Goal: Information Seeking & Learning: Learn about a topic

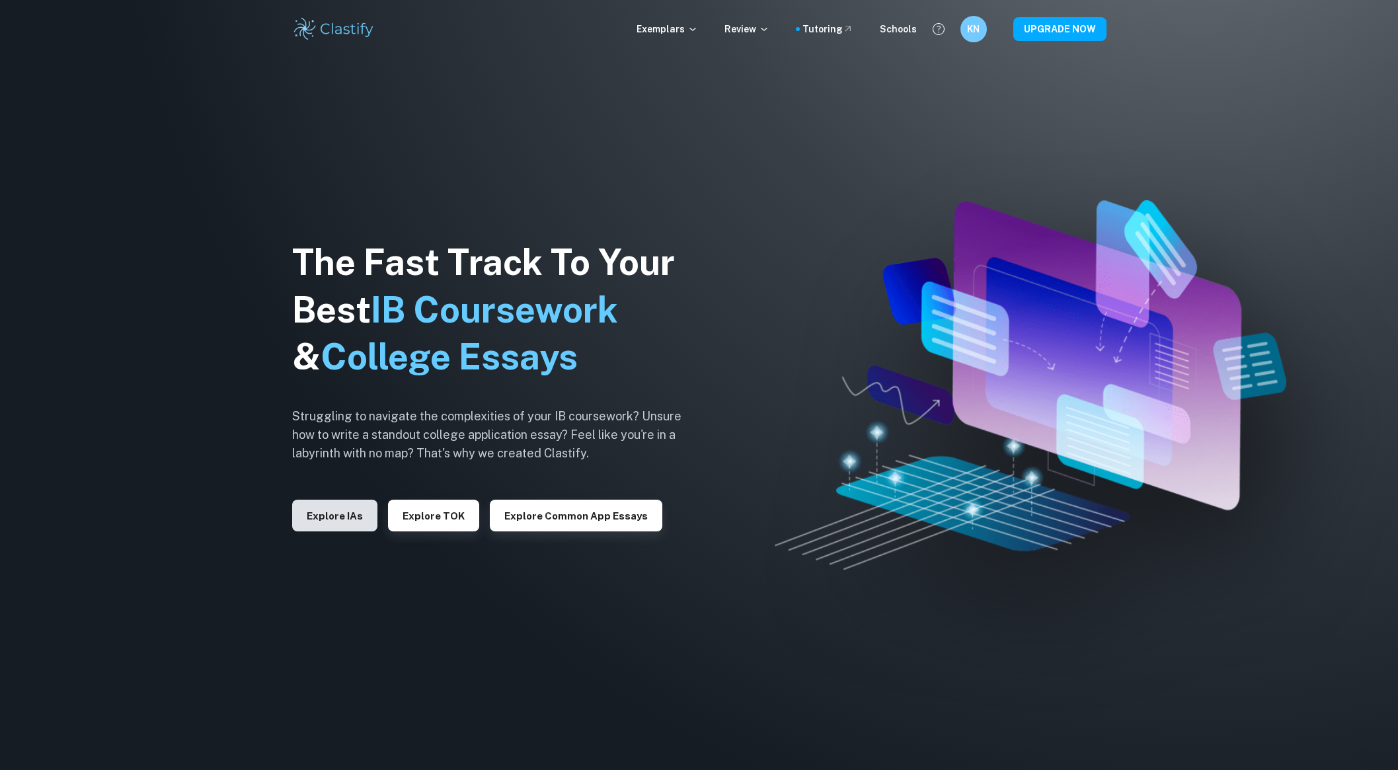
click at [334, 504] on button "Explore IAs" at bounding box center [334, 516] width 85 height 32
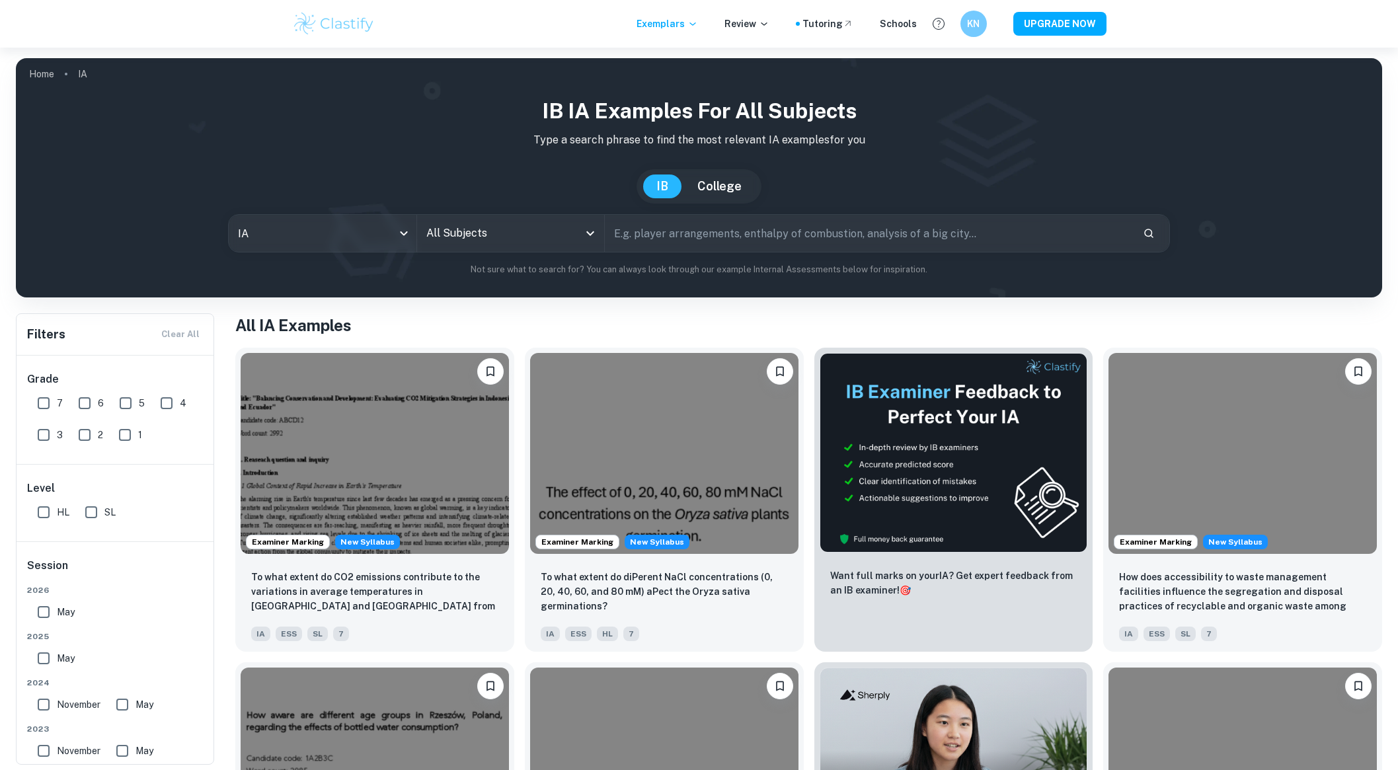
click at [42, 405] on input "7" at bounding box center [43, 403] width 26 height 26
checkbox input "true"
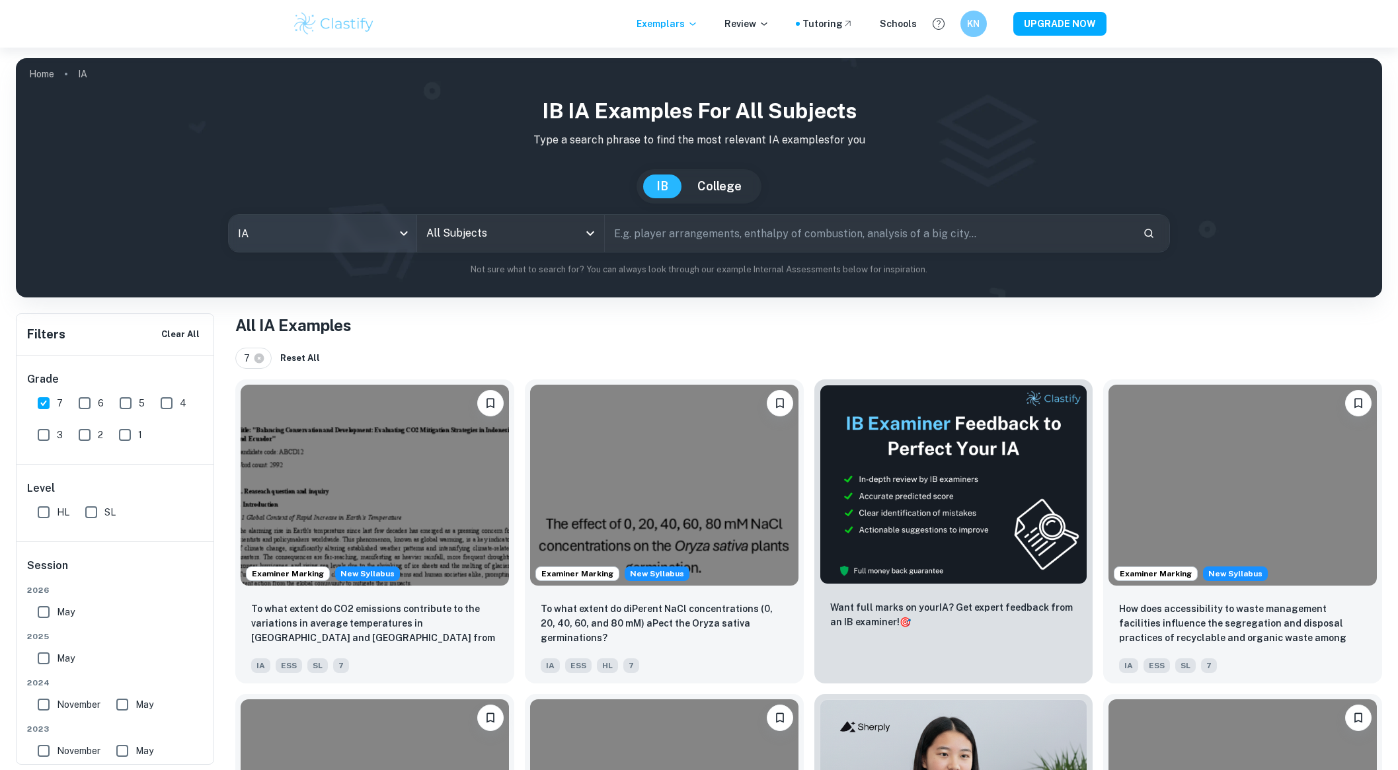
click at [320, 241] on body "We value your privacy We use cookies to enhance your browsing experience, serve…" at bounding box center [699, 433] width 1398 height 770
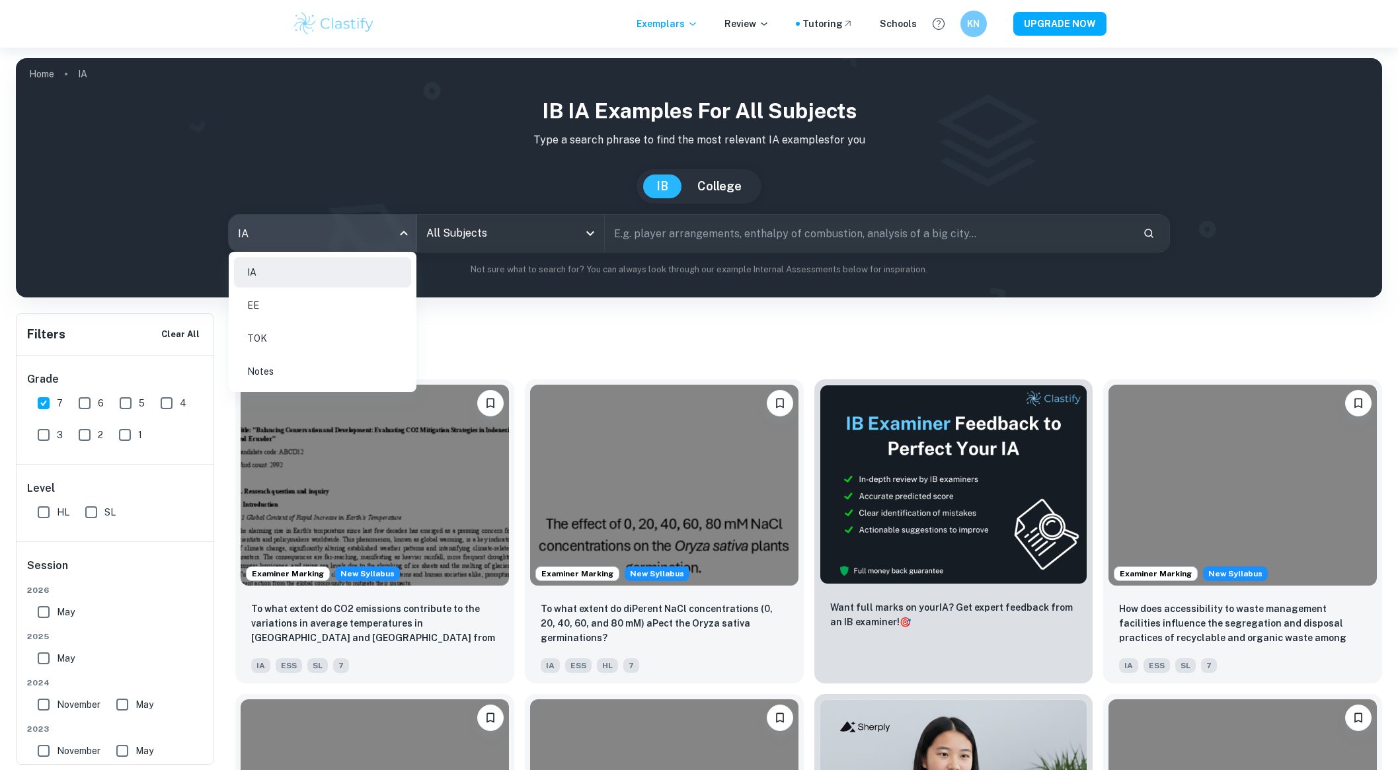
click at [423, 243] on div at bounding box center [699, 385] width 1398 height 770
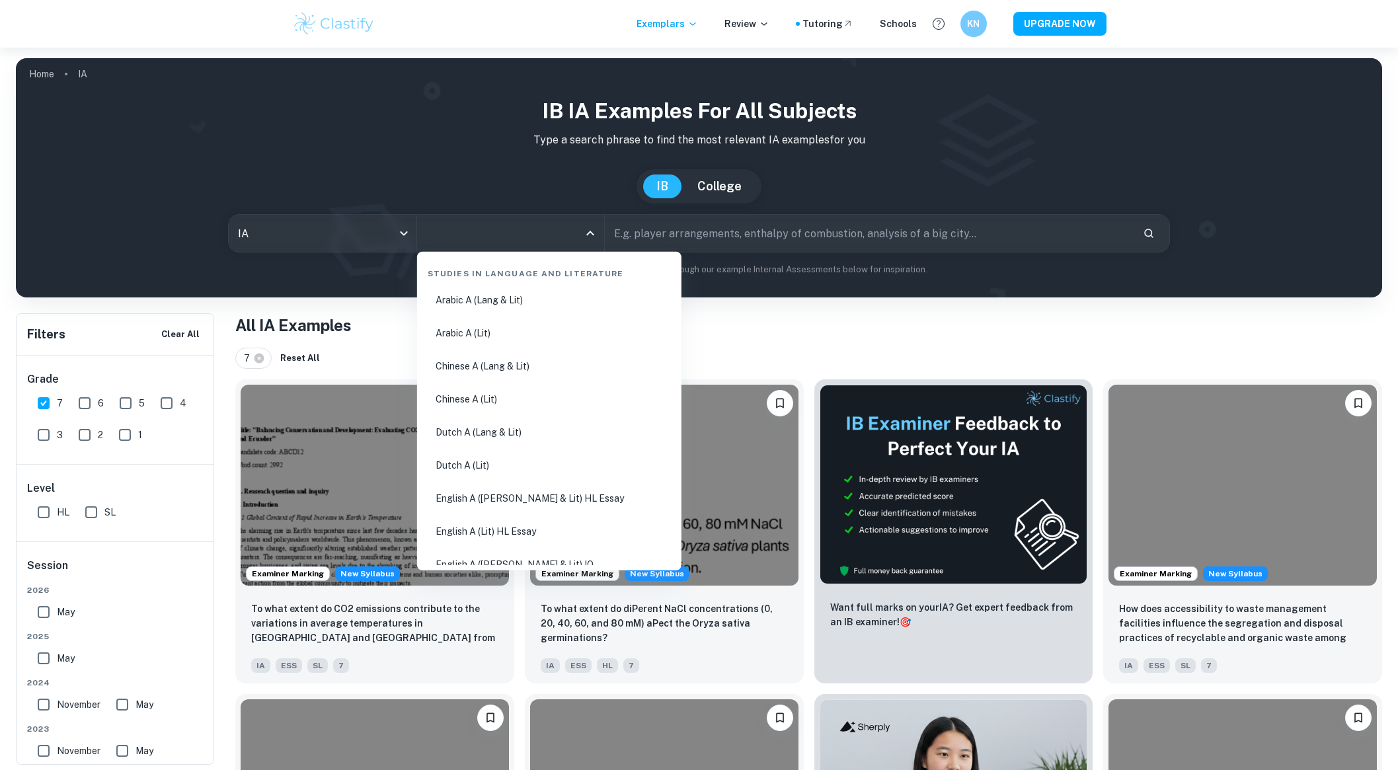
click at [453, 237] on input "All Subjects" at bounding box center [501, 233] width 156 height 25
click at [553, 524] on li "Geography" at bounding box center [549, 515] width 254 height 30
type input "Geography"
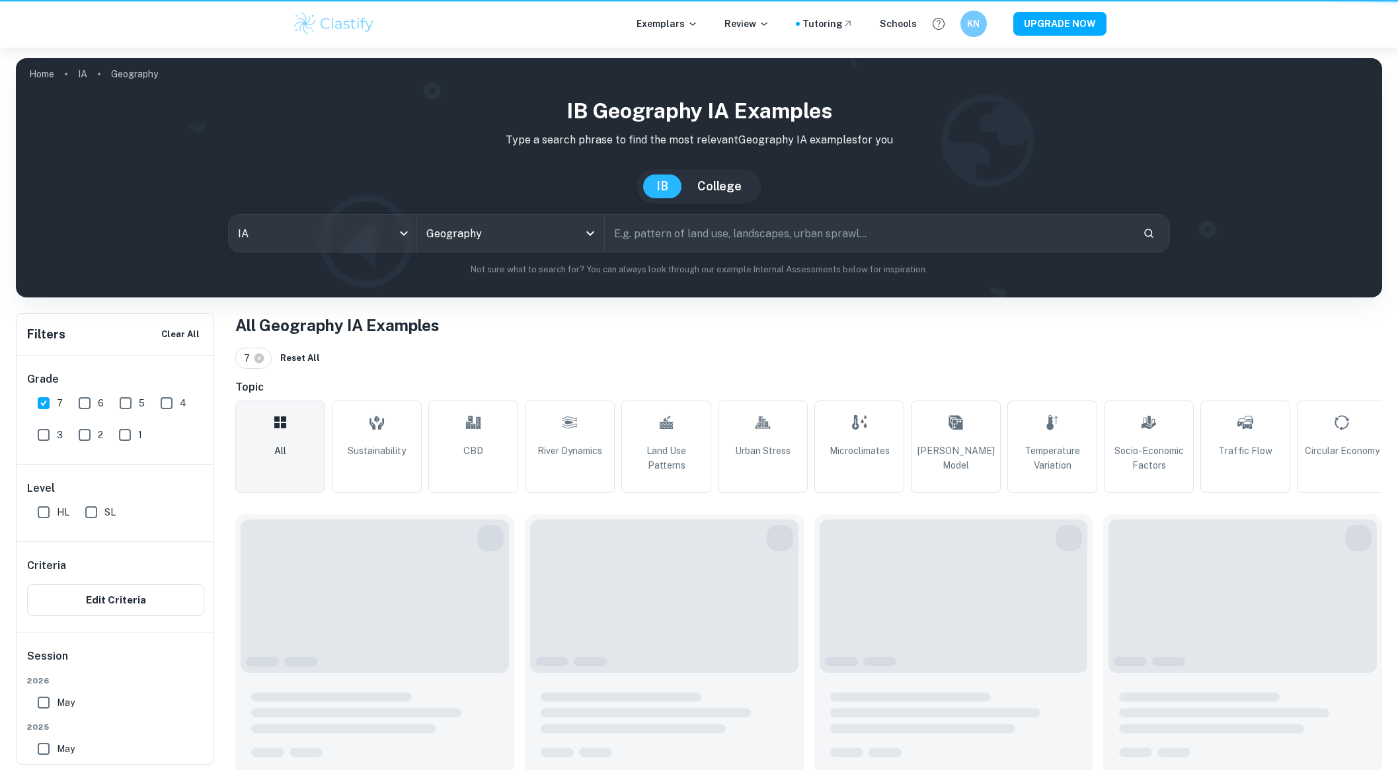
click at [687, 228] on input "text" at bounding box center [869, 233] width 528 height 37
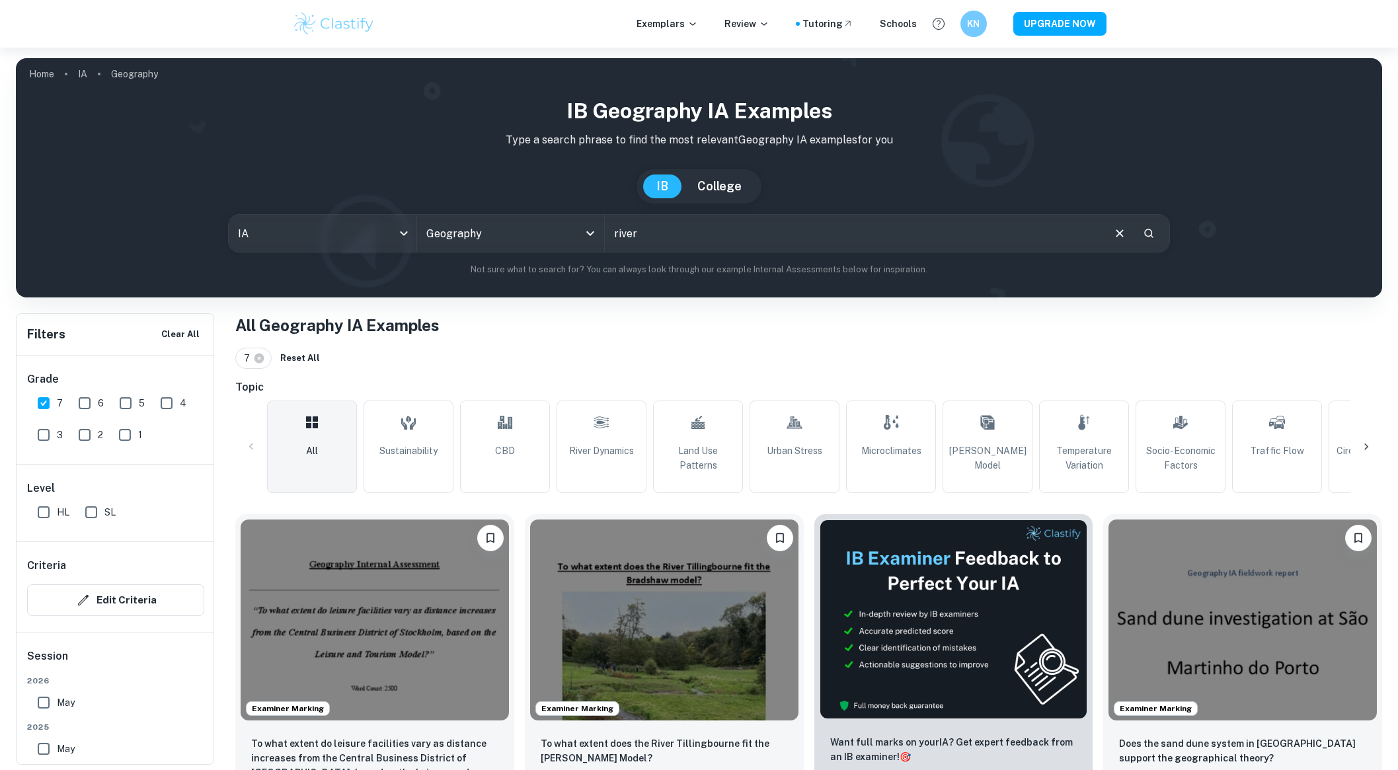
click at [691, 231] on input "river" at bounding box center [853, 233] width 497 height 37
click at [952, 452] on span "[PERSON_NAME] Model" at bounding box center [988, 458] width 78 height 29
type input "[PERSON_NAME] Model"
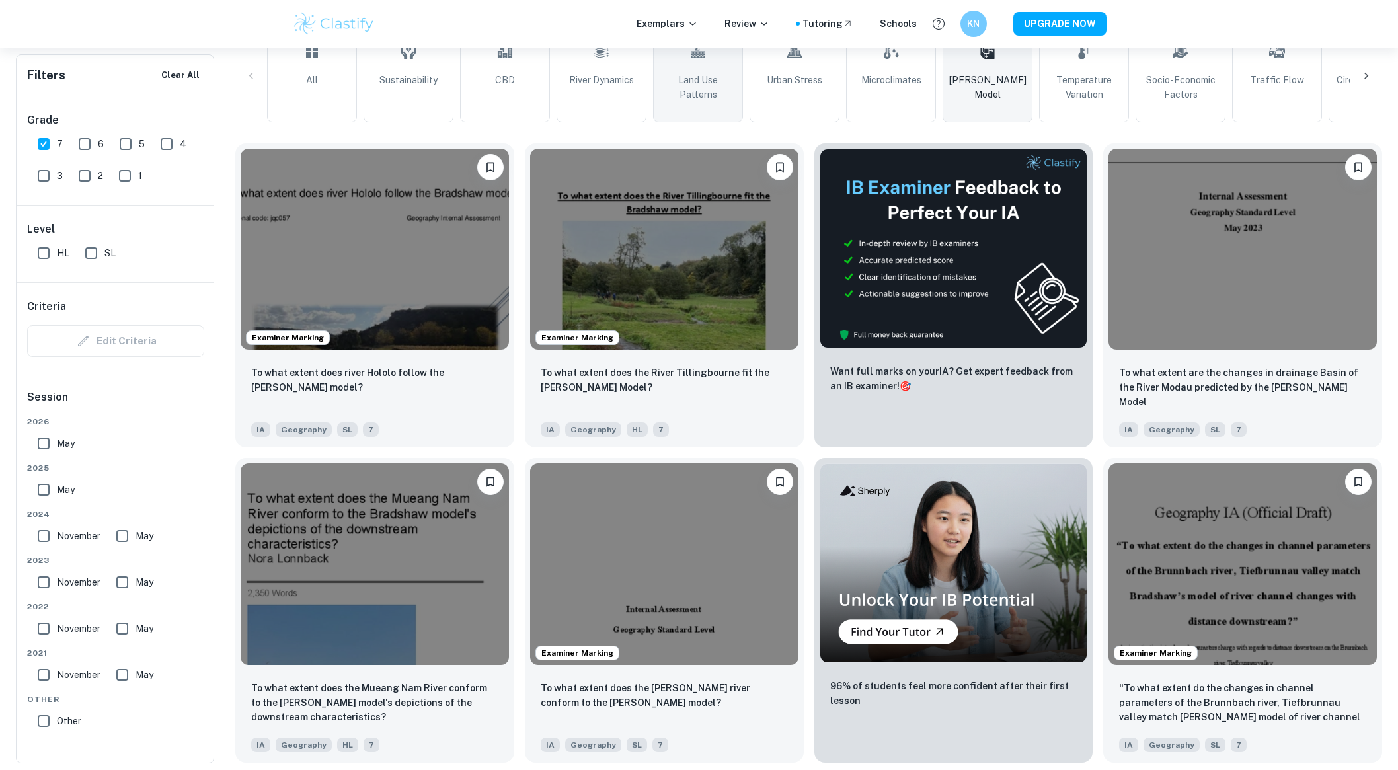
scroll to position [566, 0]
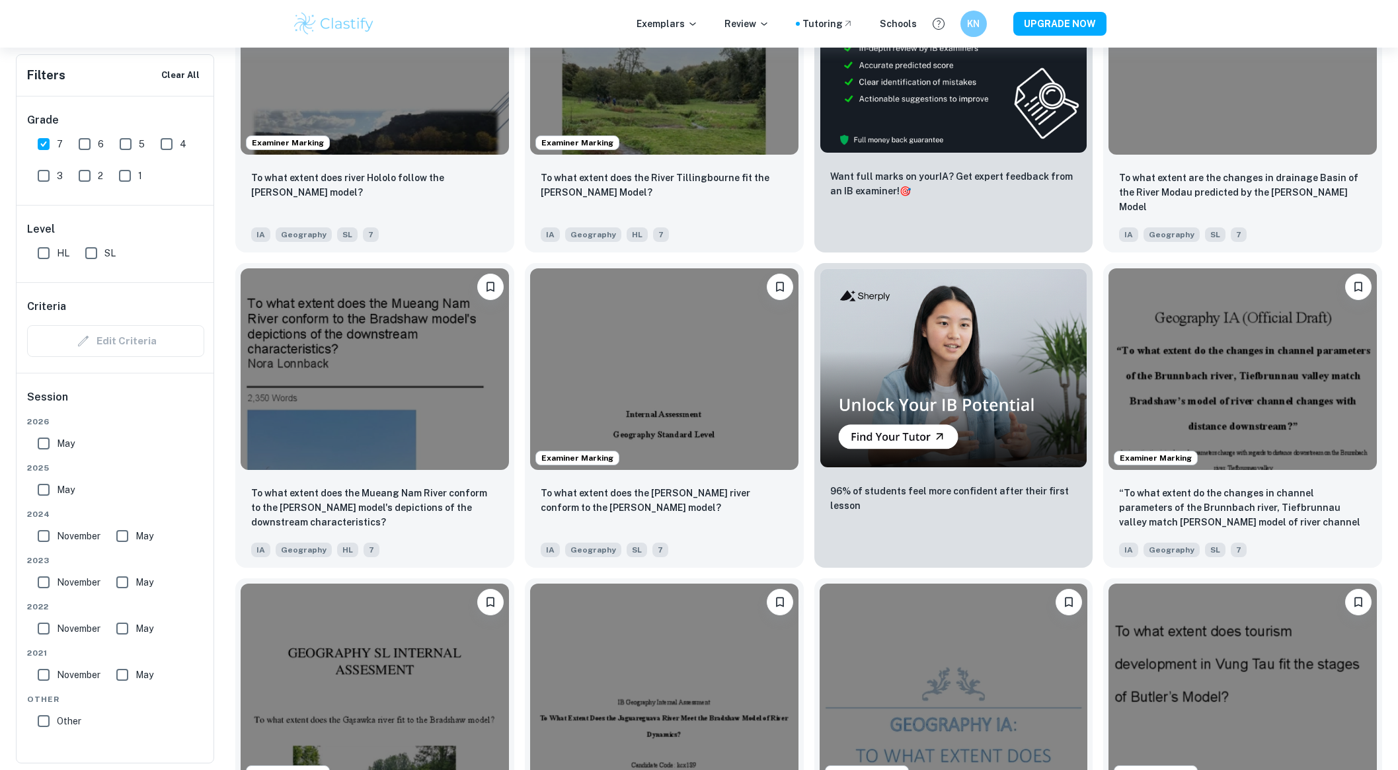
click at [740, 413] on img at bounding box center [664, 368] width 268 height 201
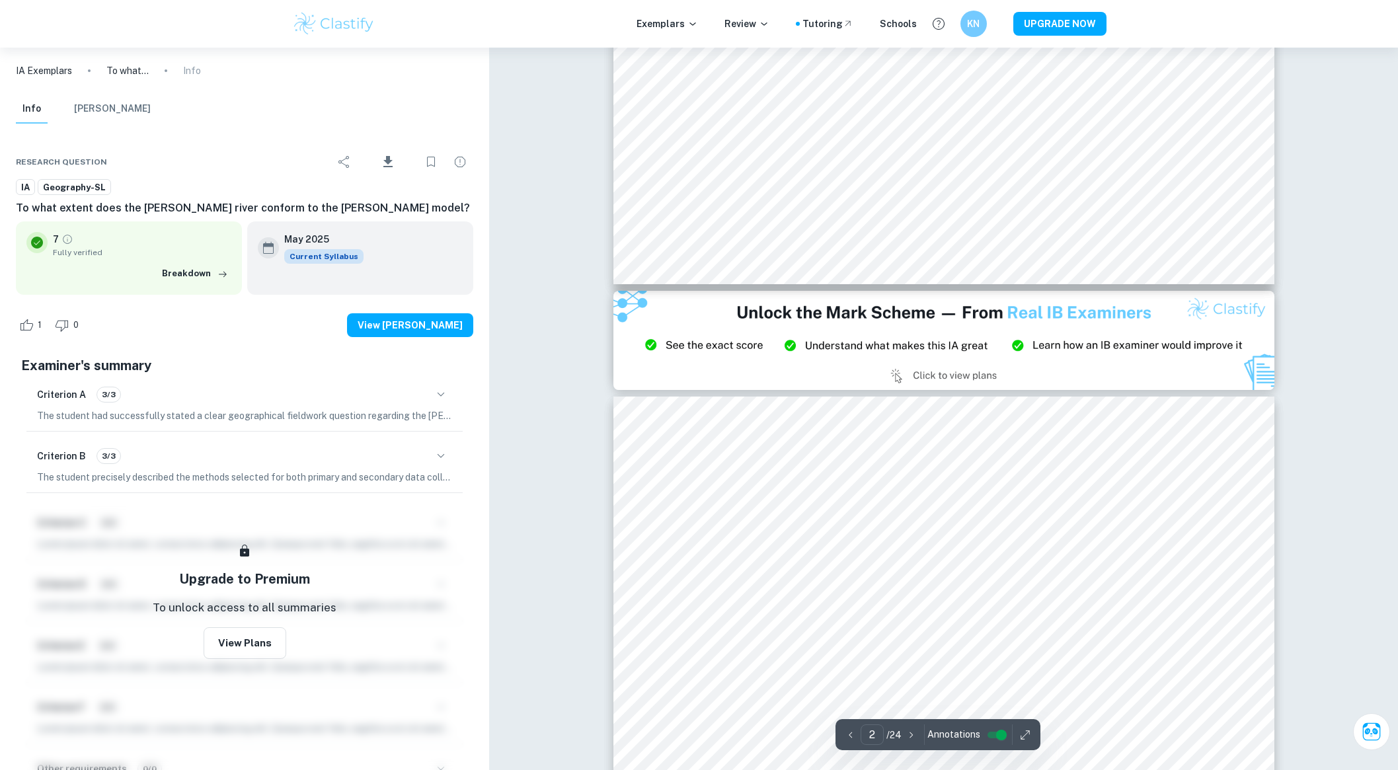
type input "3"
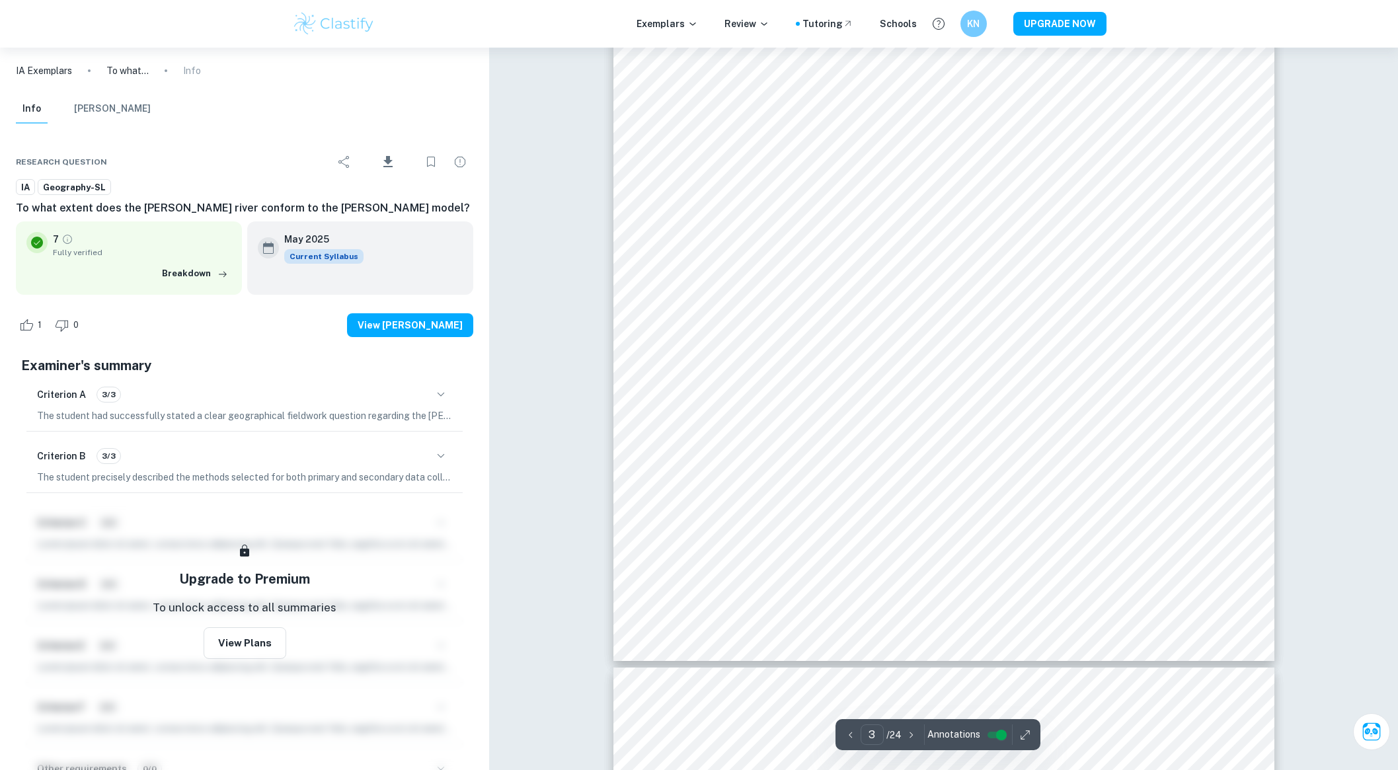
scroll to position [2221, 0]
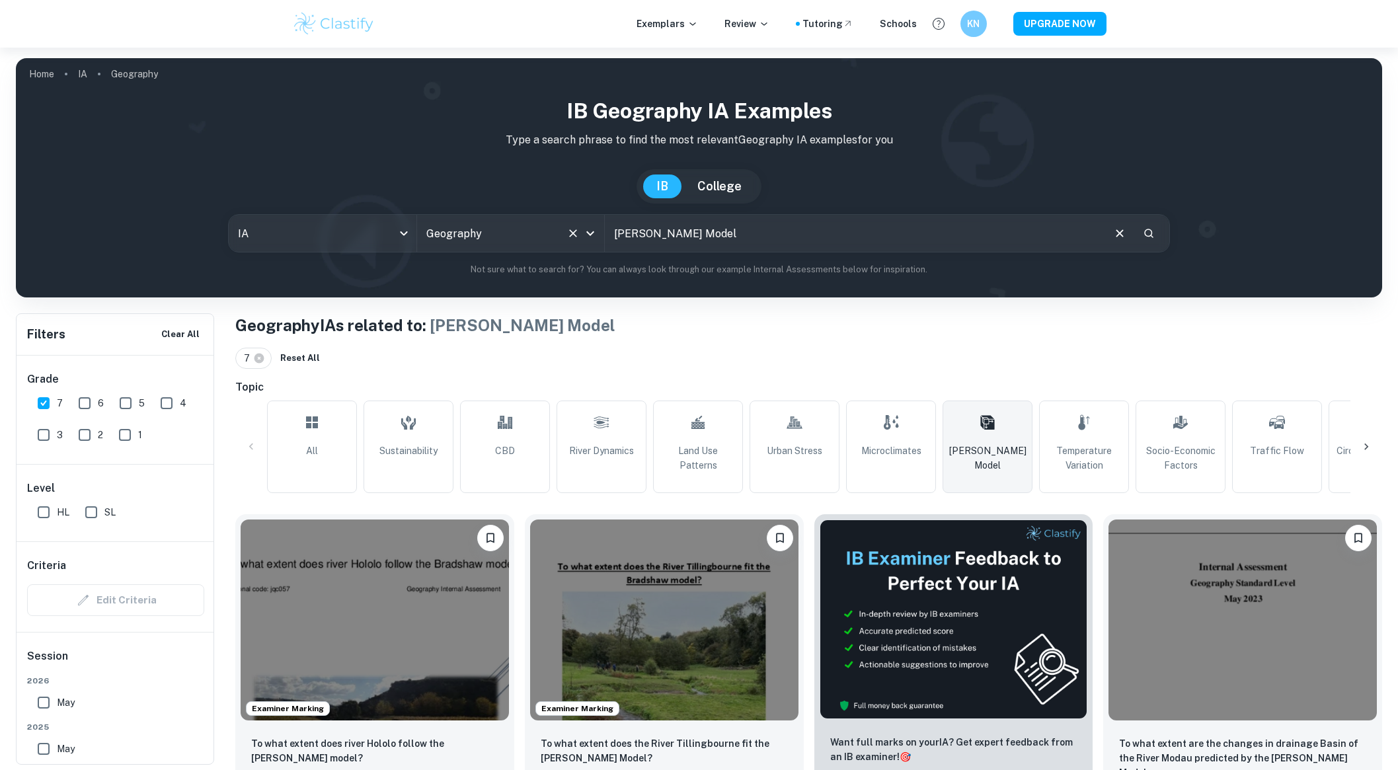
drag, startPoint x: 731, startPoint y: 230, endPoint x: 524, endPoint y: 236, distance: 207.0
click at [524, 236] on div "IA ia All Subjects Geography All Subjects [PERSON_NAME] Model ​" at bounding box center [699, 233] width 942 height 38
click at [769, 241] on input "da [PERSON_NAME]" at bounding box center [853, 233] width 497 height 37
type input "da [PERSON_NAME]"
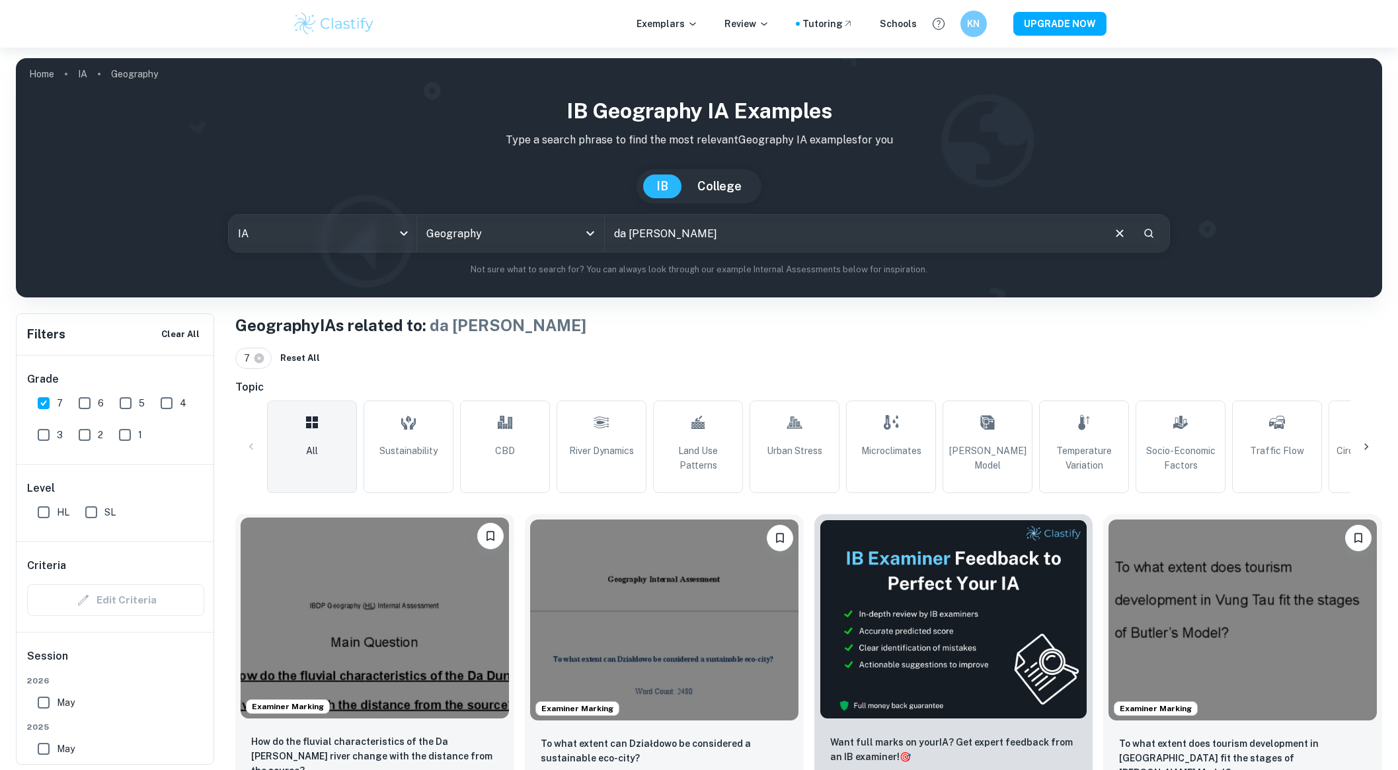
scroll to position [150, 0]
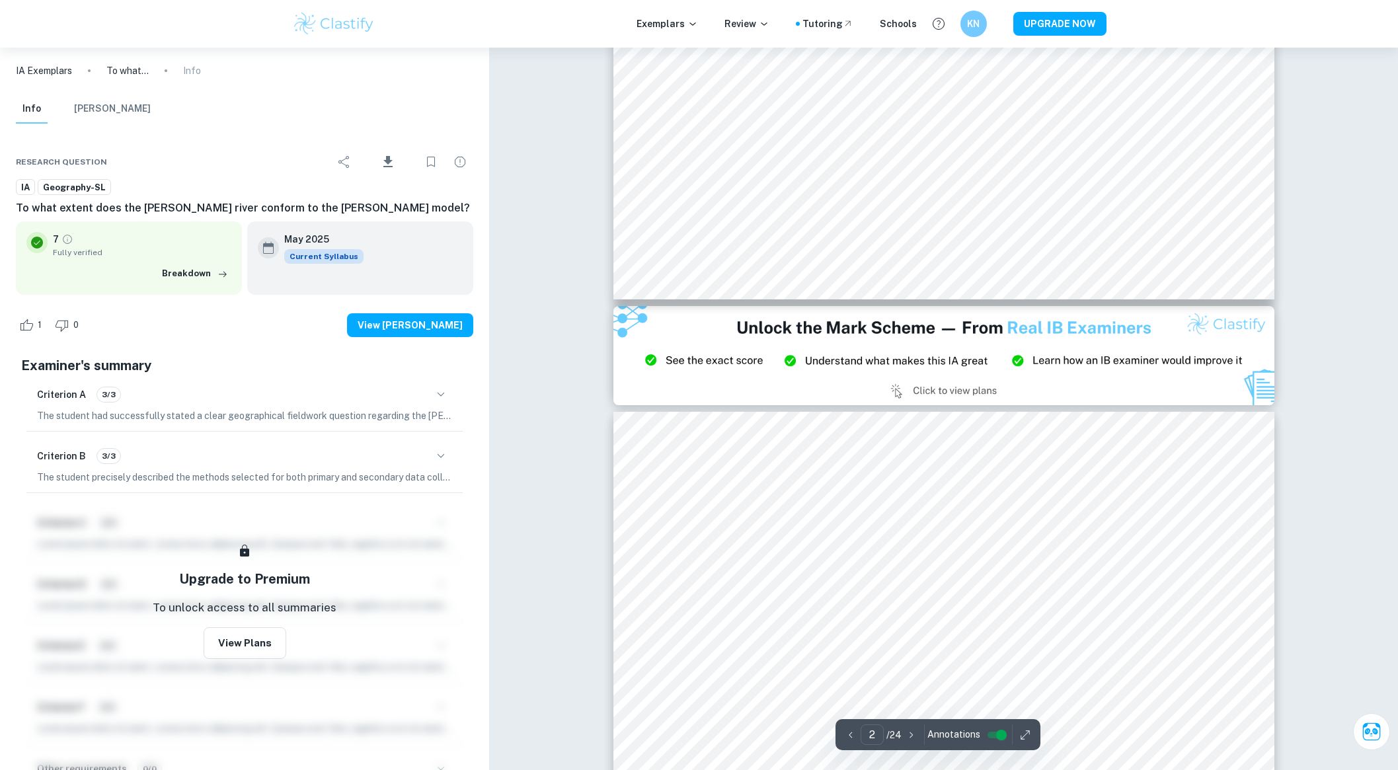
type input "3"
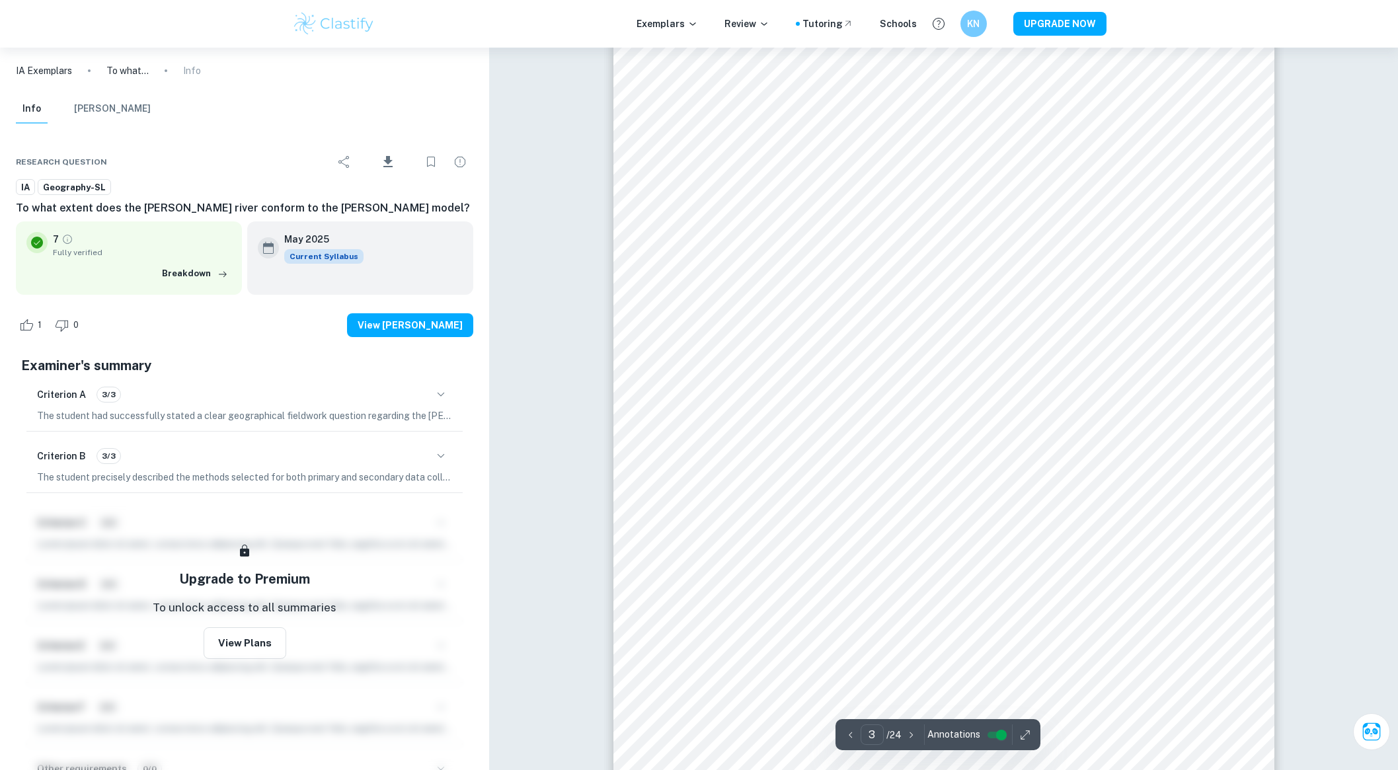
scroll to position [1995, 0]
click at [436, 451] on icon "button" at bounding box center [441, 456] width 16 height 16
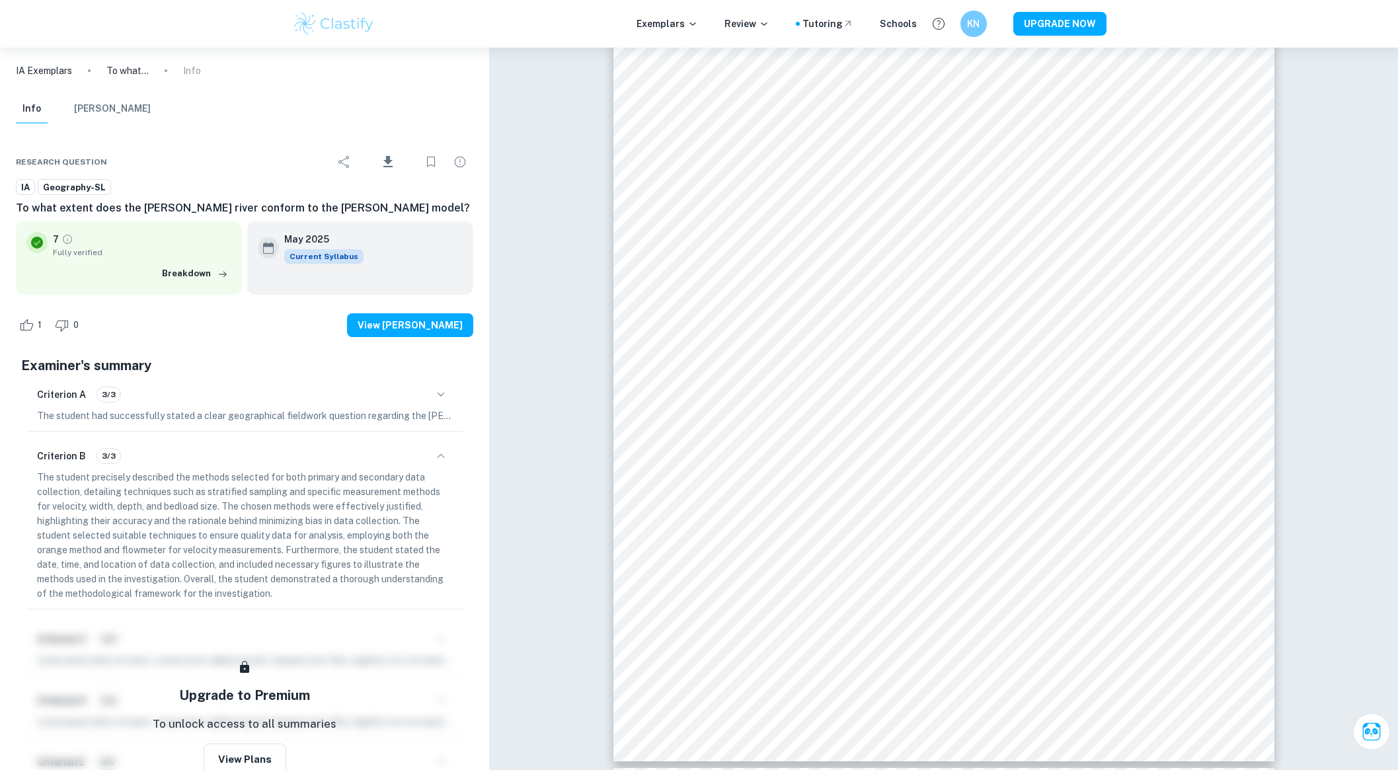
click at [340, 488] on p "The student precisely described the methods selected for both primary and secon…" at bounding box center [244, 535] width 415 height 131
click at [189, 274] on button "Breakdown" at bounding box center [195, 274] width 73 height 20
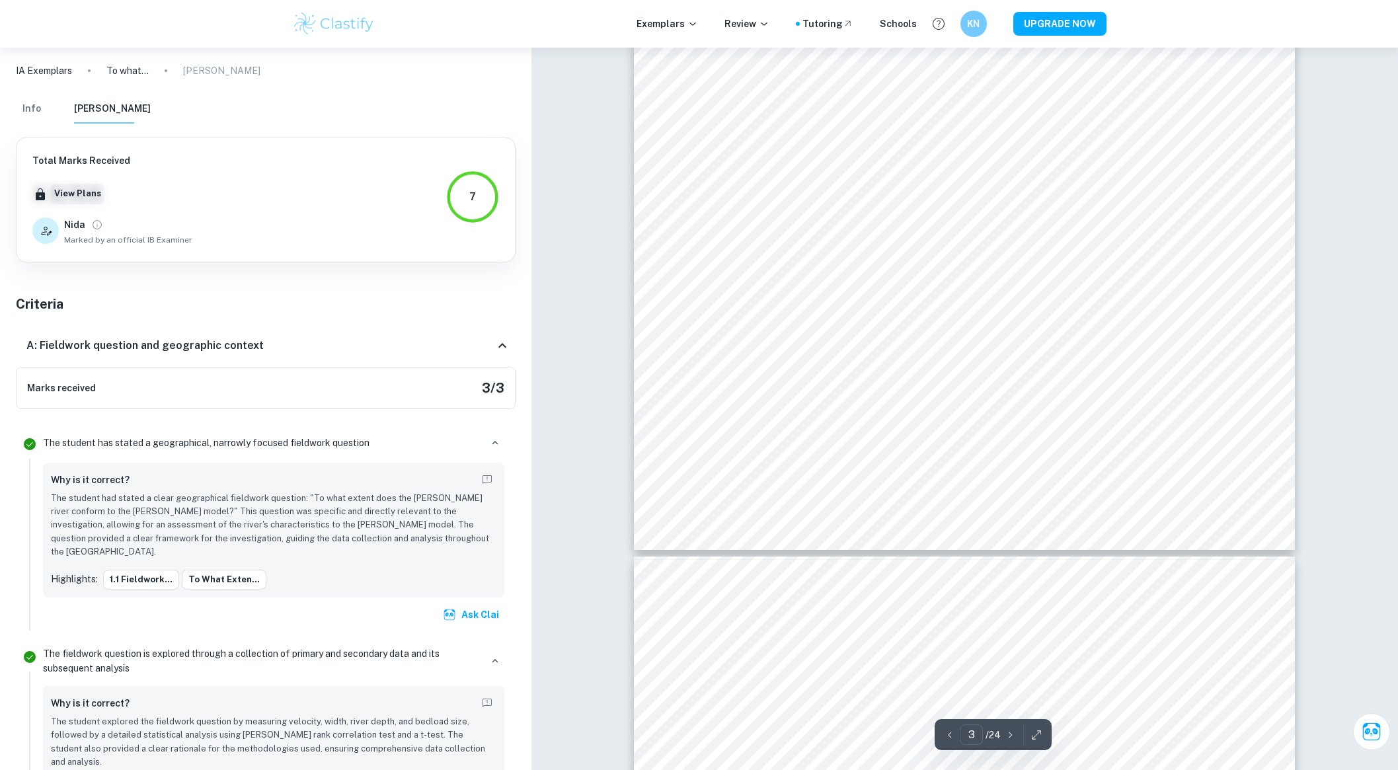
click at [77, 188] on button "View Plans" at bounding box center [78, 194] width 54 height 20
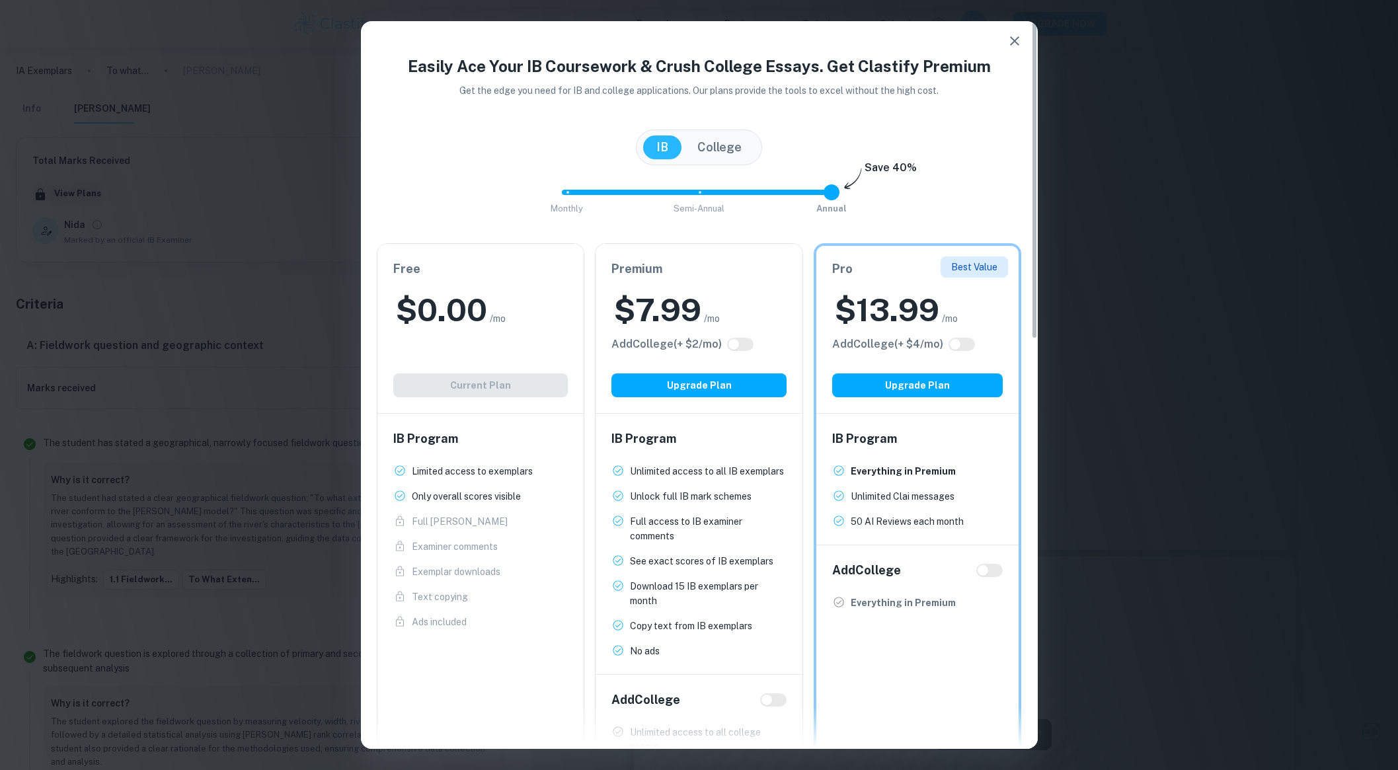
type input "1"
click at [694, 187] on span "Monthly Semi-Annual Annual" at bounding box center [699, 192] width 264 height 22
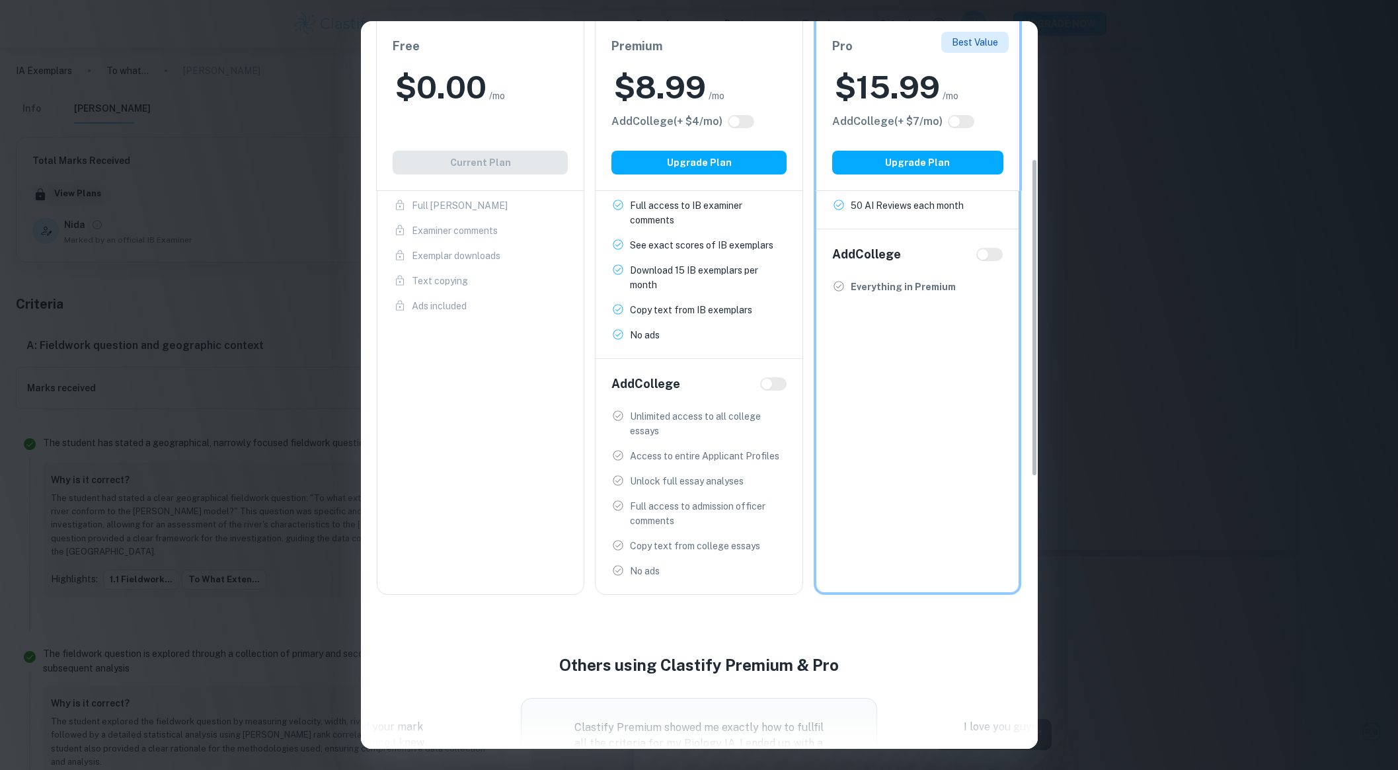
scroll to position [0, 0]
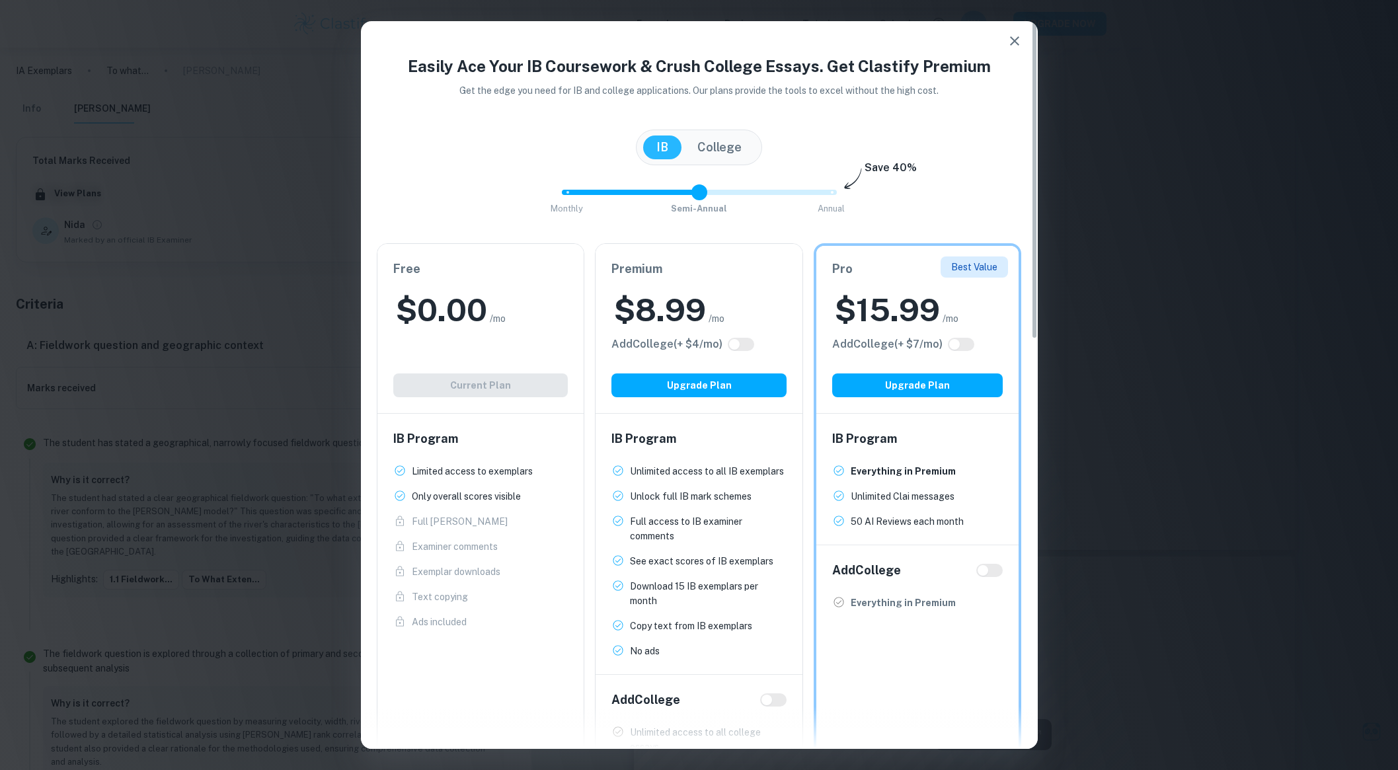
click at [722, 289] on div "$ 8.99 /mo" at bounding box center [699, 310] width 175 height 42
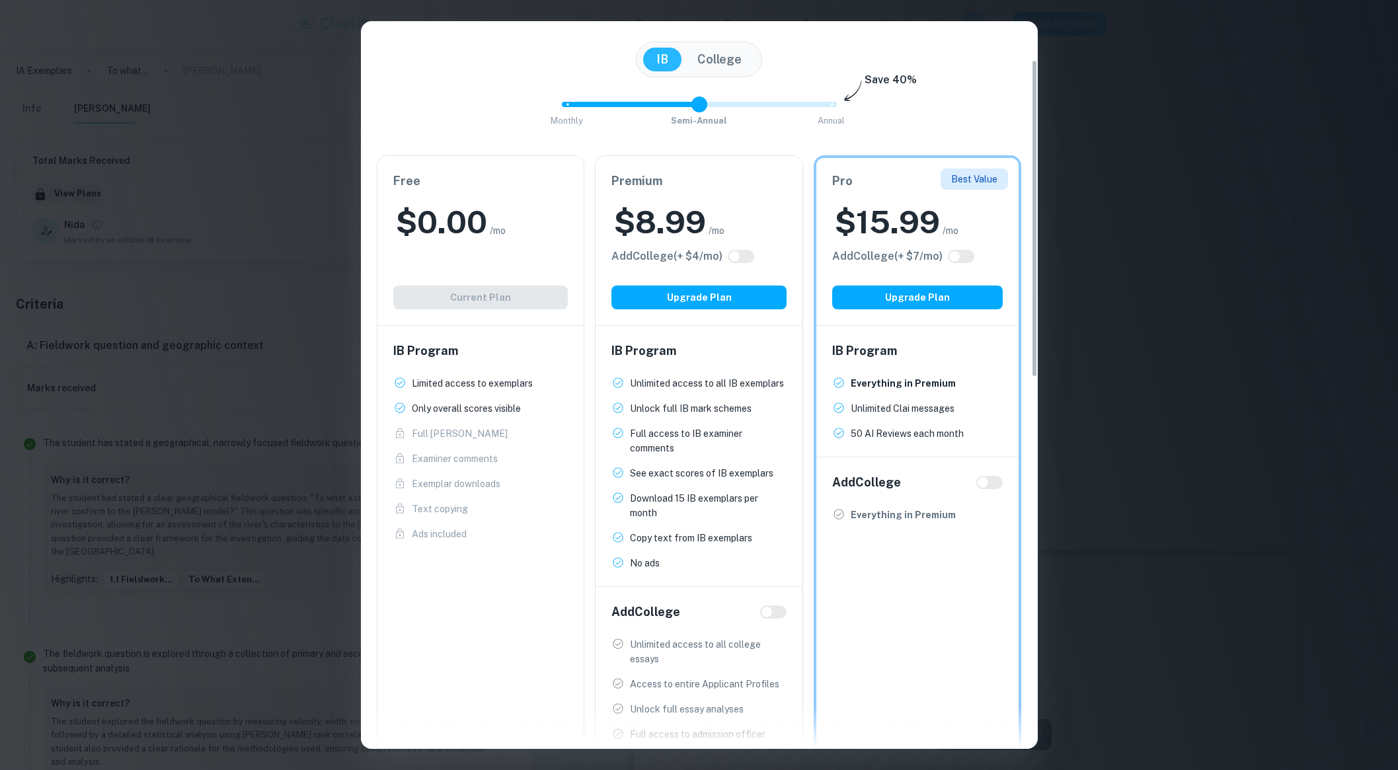
scroll to position [87, 0]
click at [640, 295] on button "Upgrade Plan" at bounding box center [699, 298] width 175 height 24
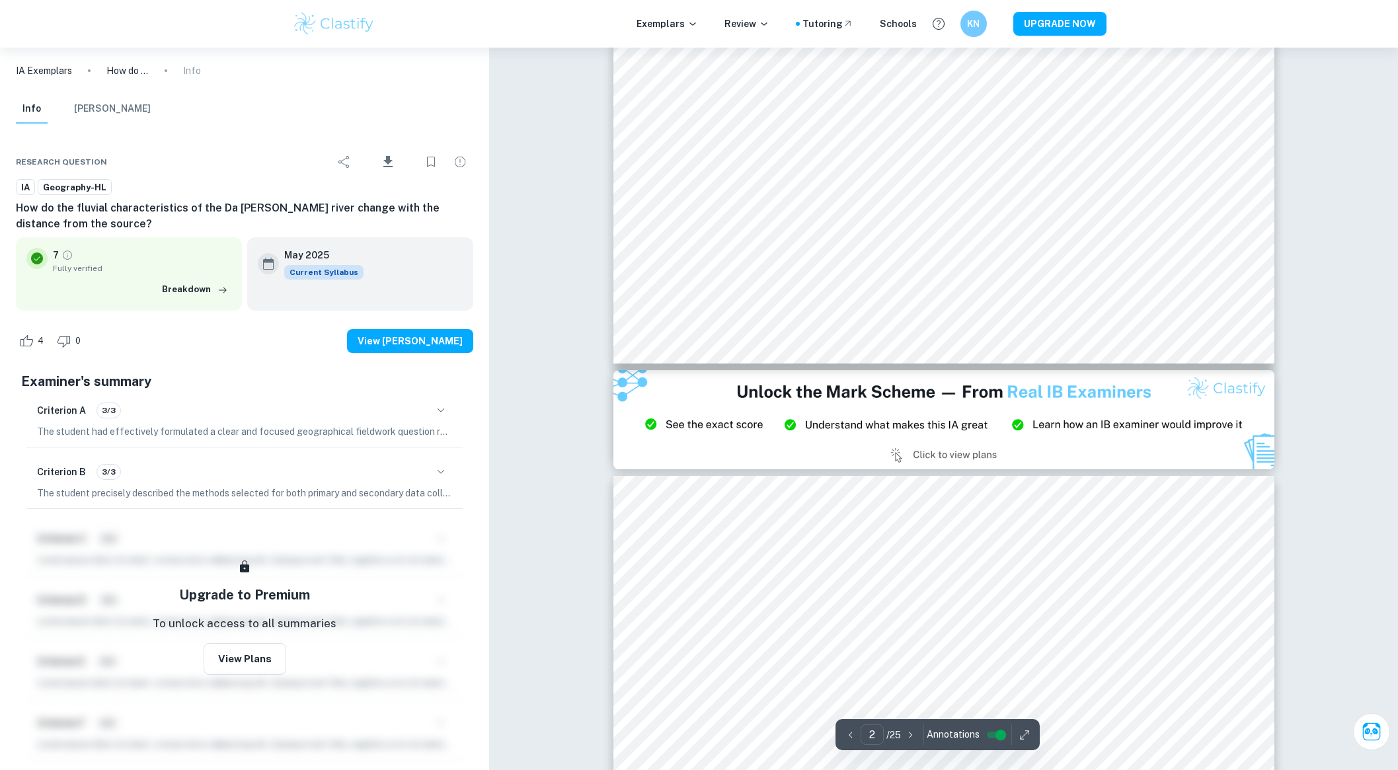
type input "3"
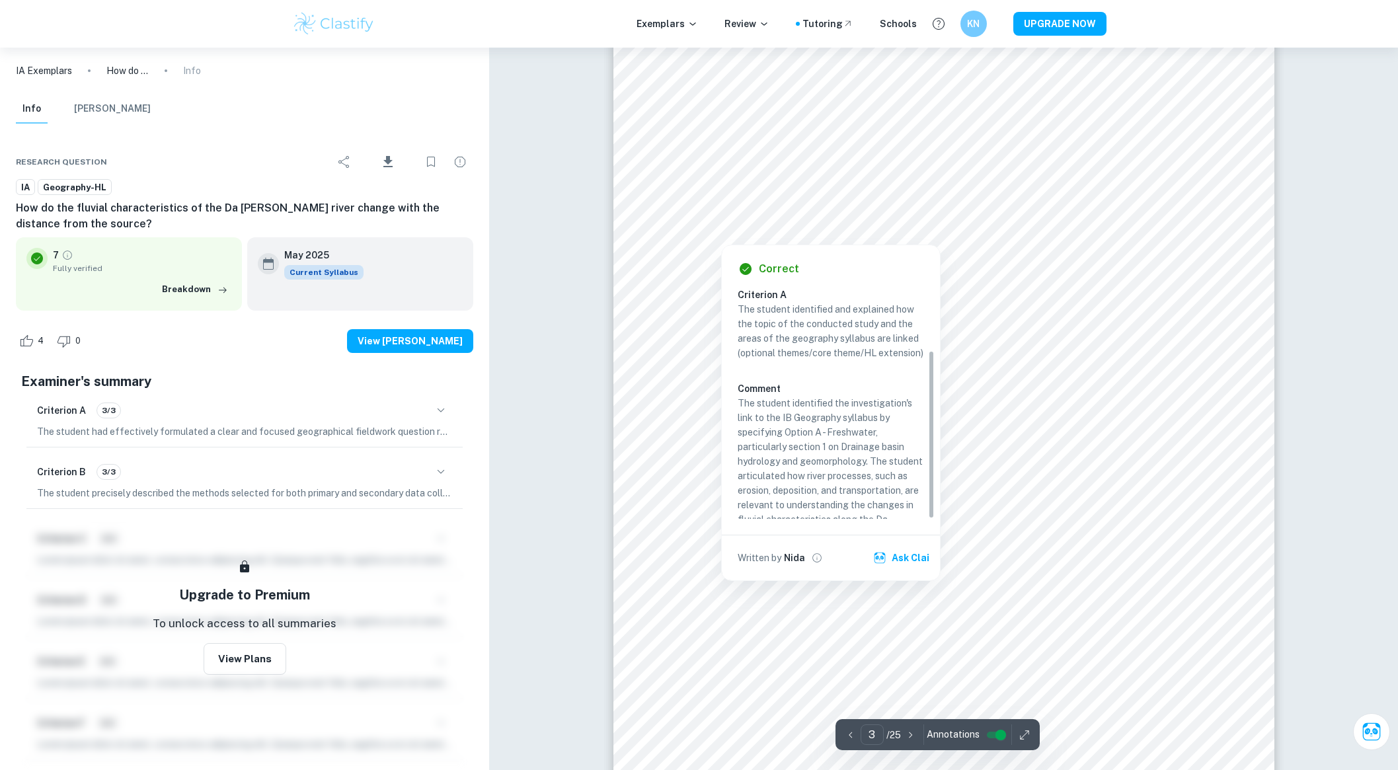
scroll to position [85, 0]
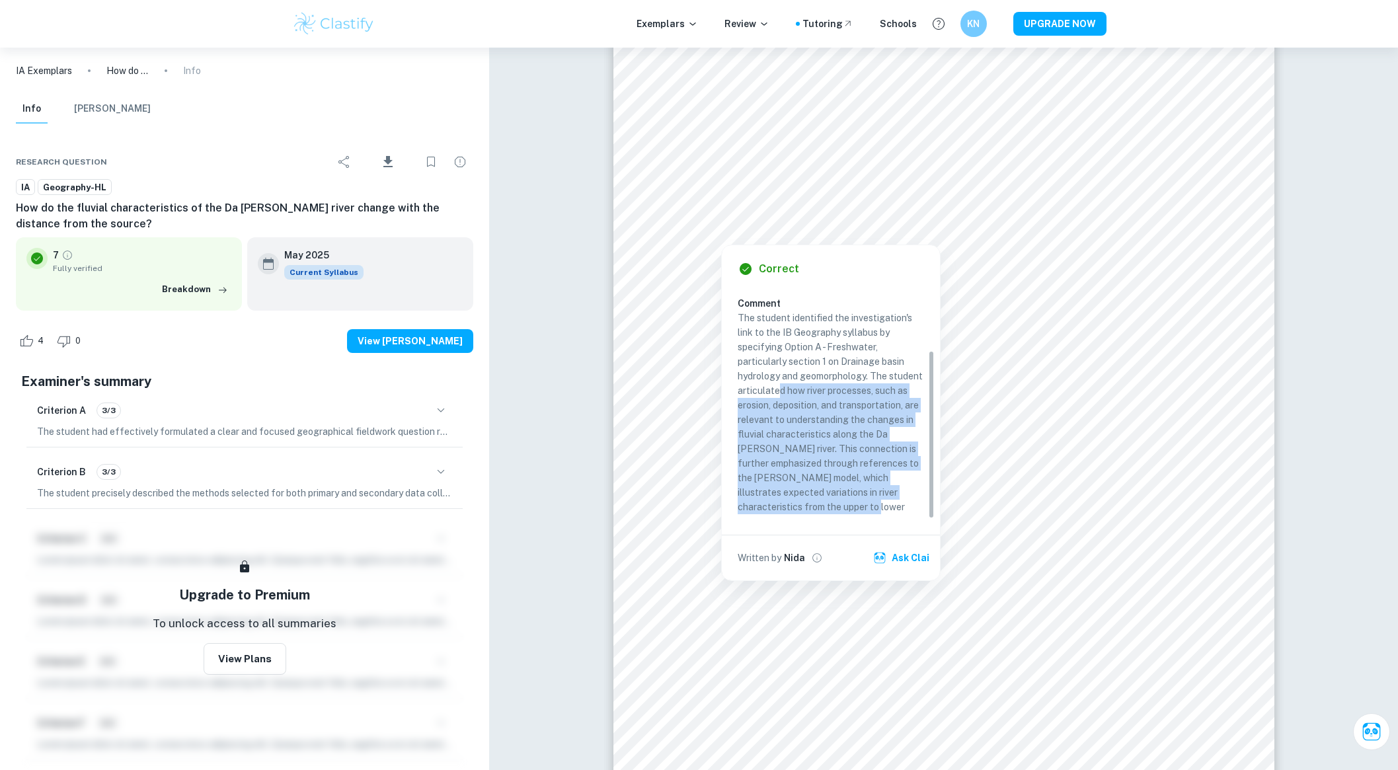
drag, startPoint x: 780, startPoint y: 393, endPoint x: 638, endPoint y: 481, distance: 166.8
click at [844, 515] on div "Criterion A The student identified and explained how the topic of the conducted…" at bounding box center [836, 367] width 197 height 331
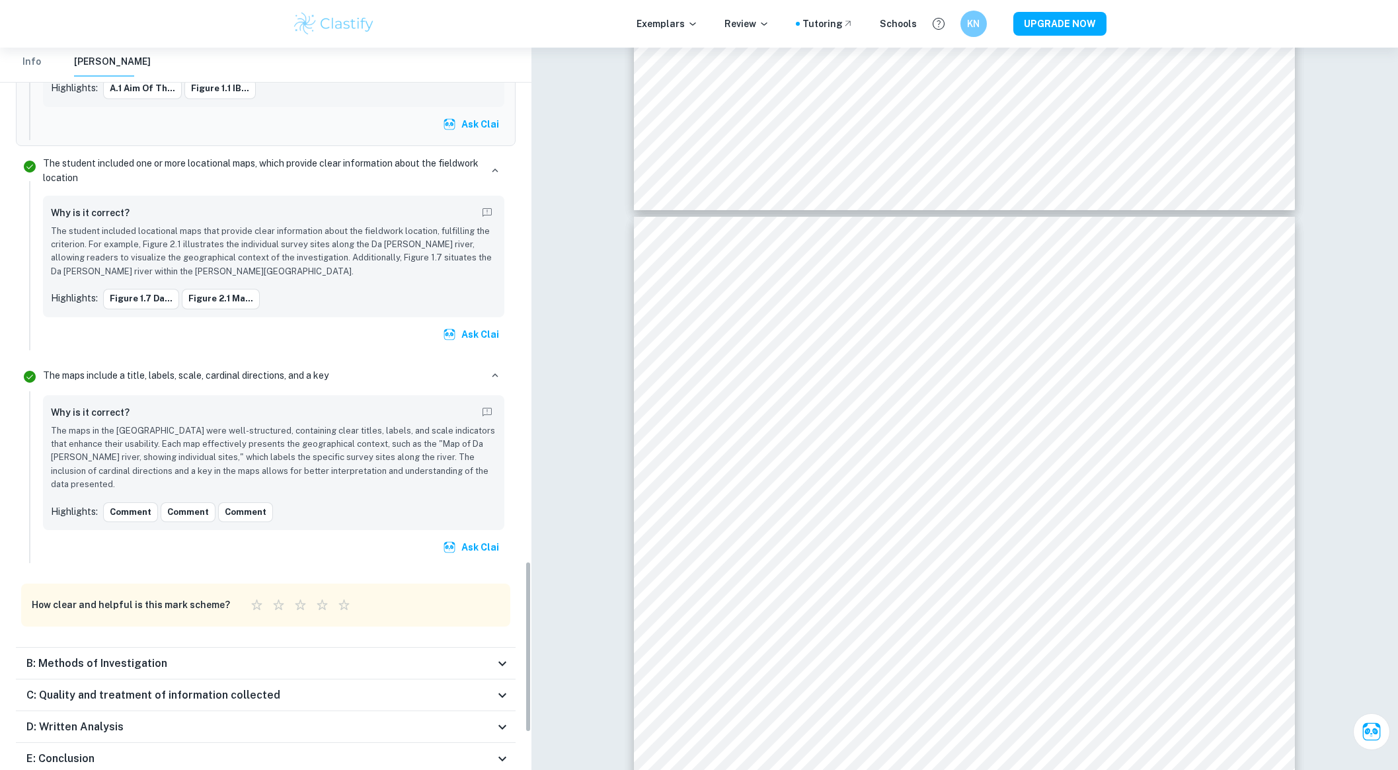
scroll to position [2320, 0]
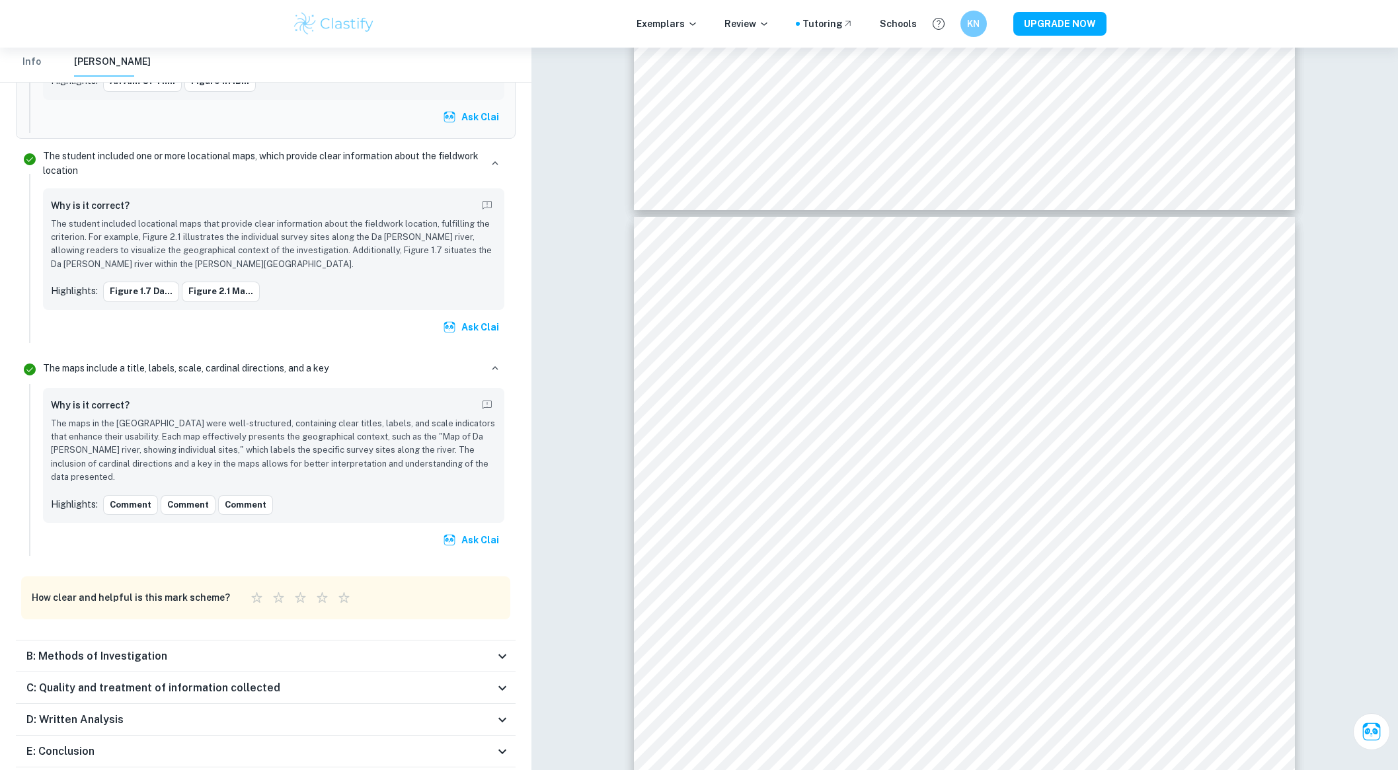
click at [498, 770] on icon at bounding box center [503, 784] width 16 height 16
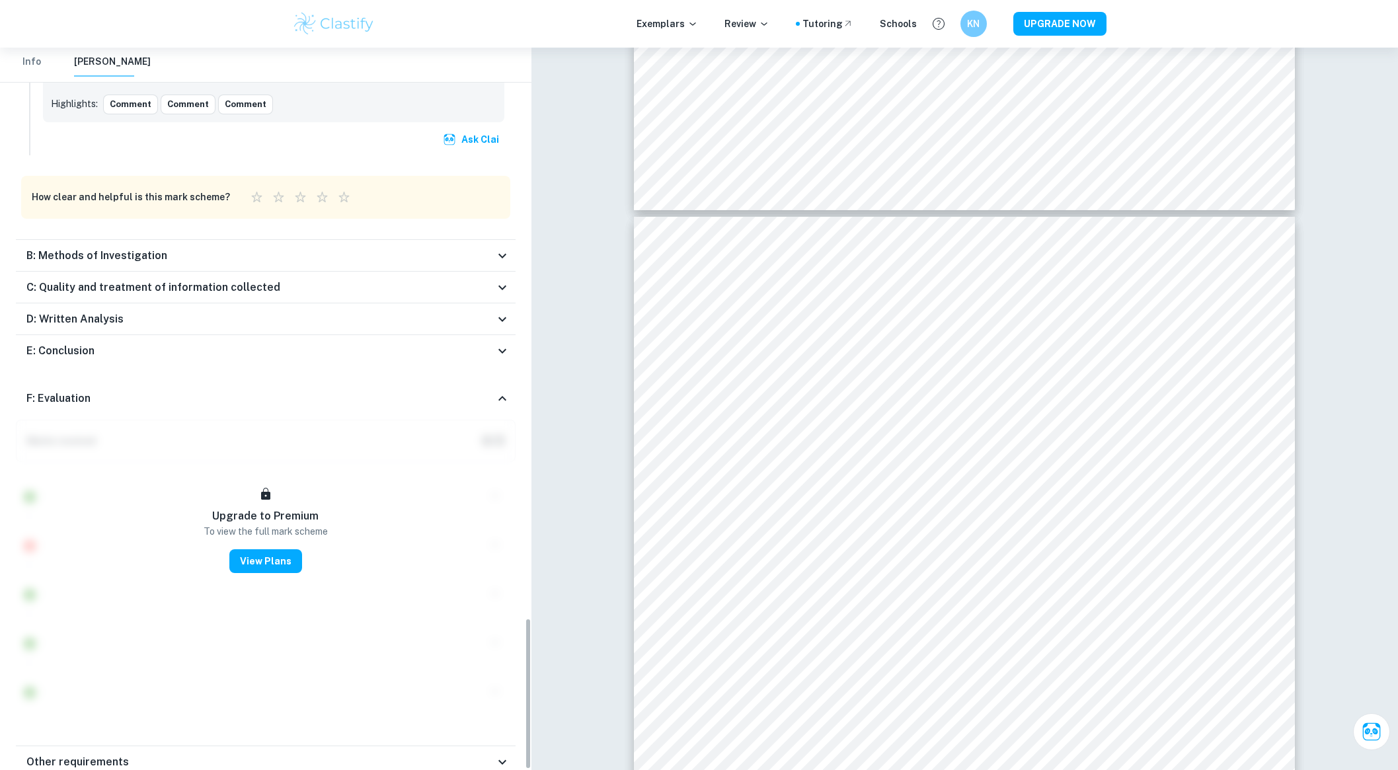
scroll to position [2721, 0]
click at [411, 343] on div "E: Conclusion" at bounding box center [260, 351] width 468 height 16
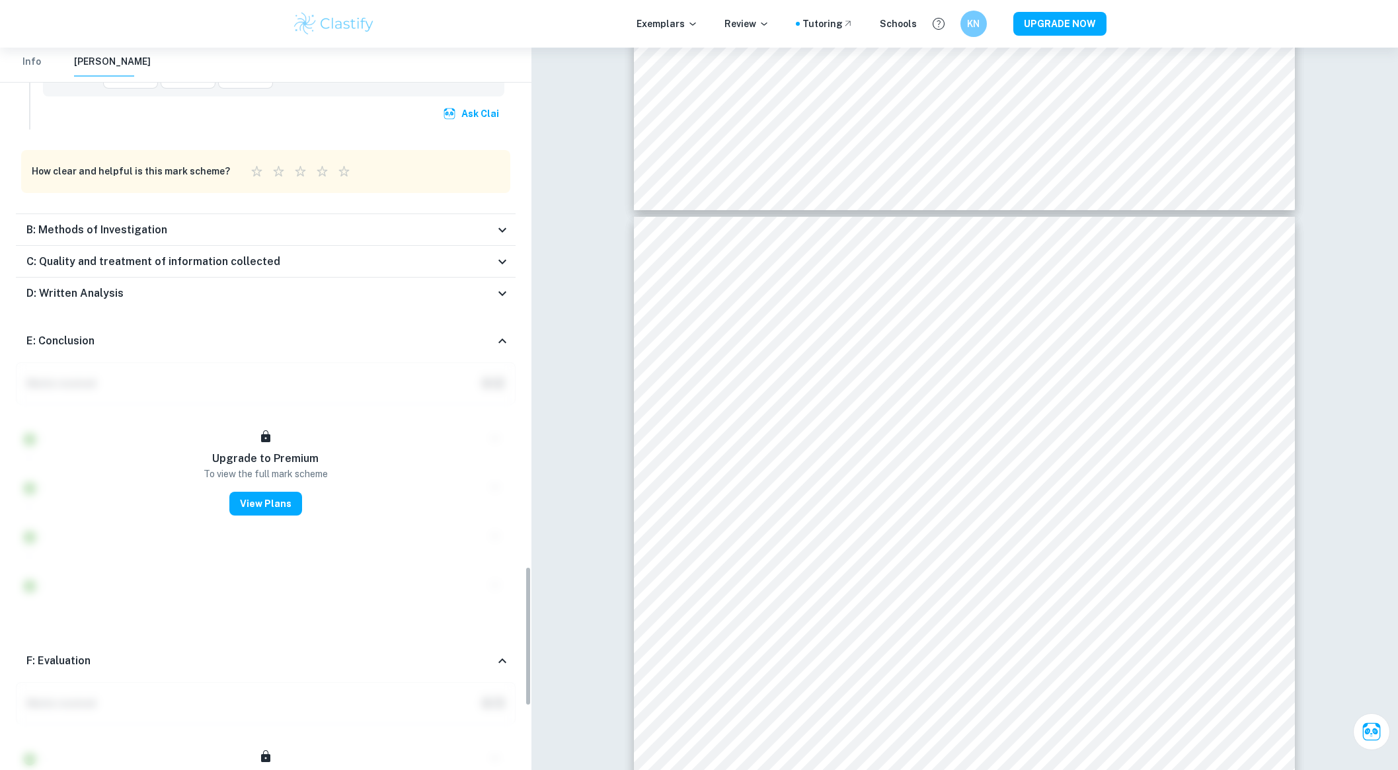
scroll to position [2652, 0]
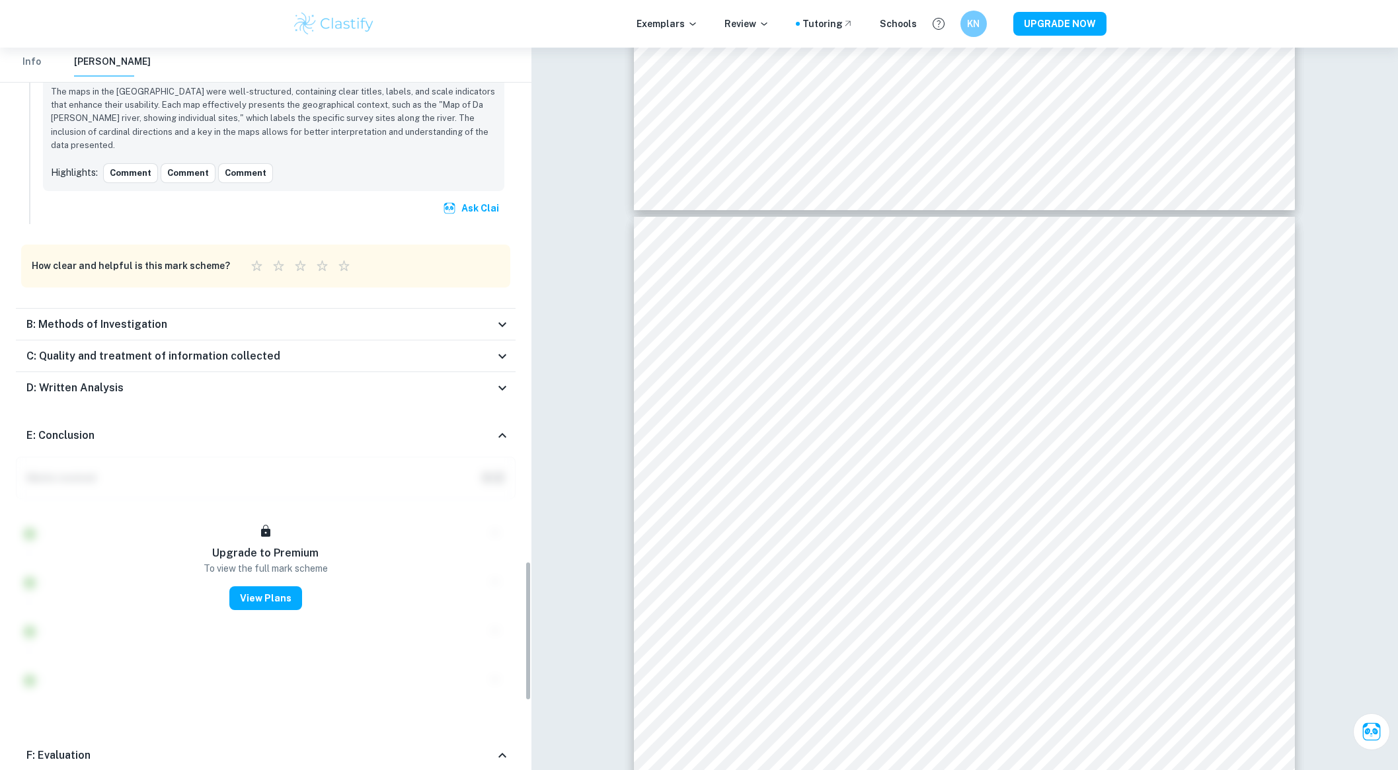
click at [155, 372] on div "D: Written Analysis" at bounding box center [266, 388] width 500 height 32
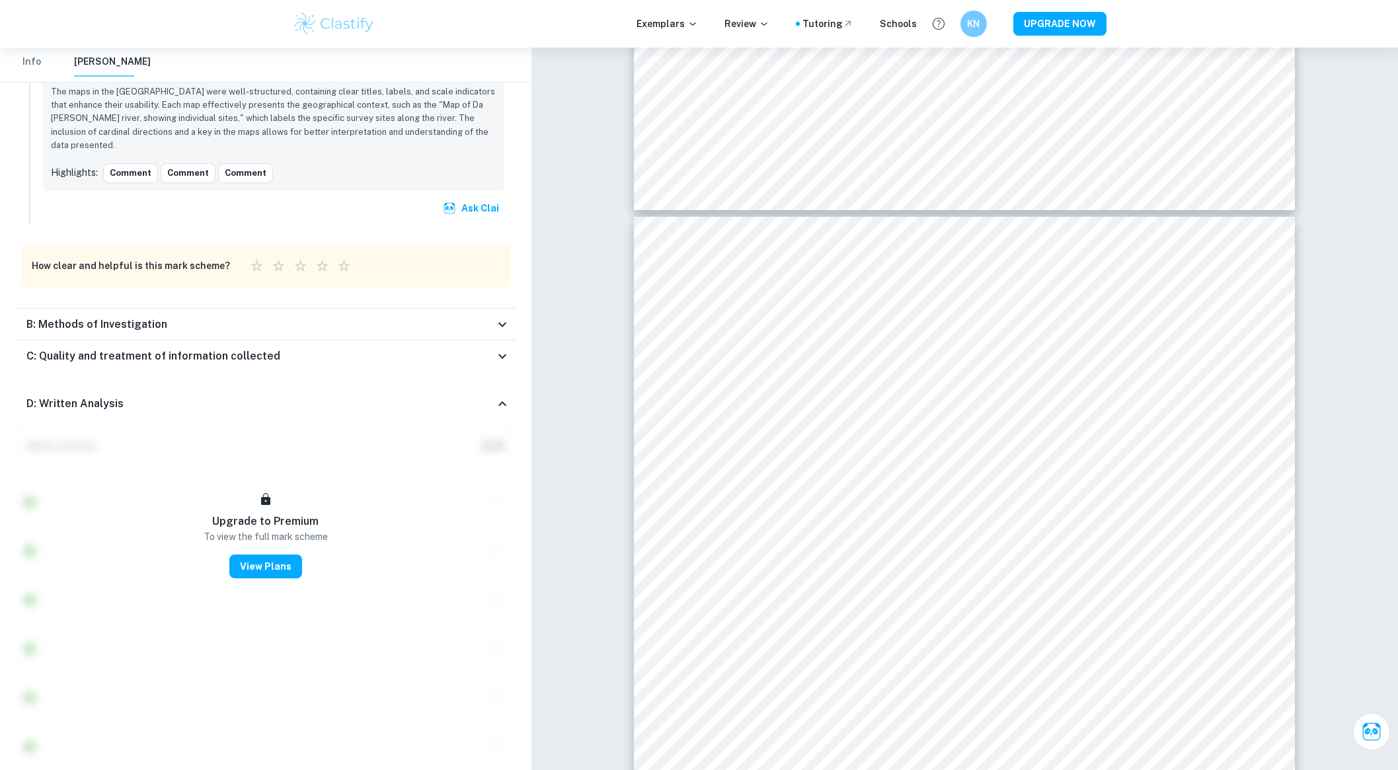
click at [144, 348] on h6 "C: Quality and treatment of information collected" at bounding box center [153, 356] width 254 height 16
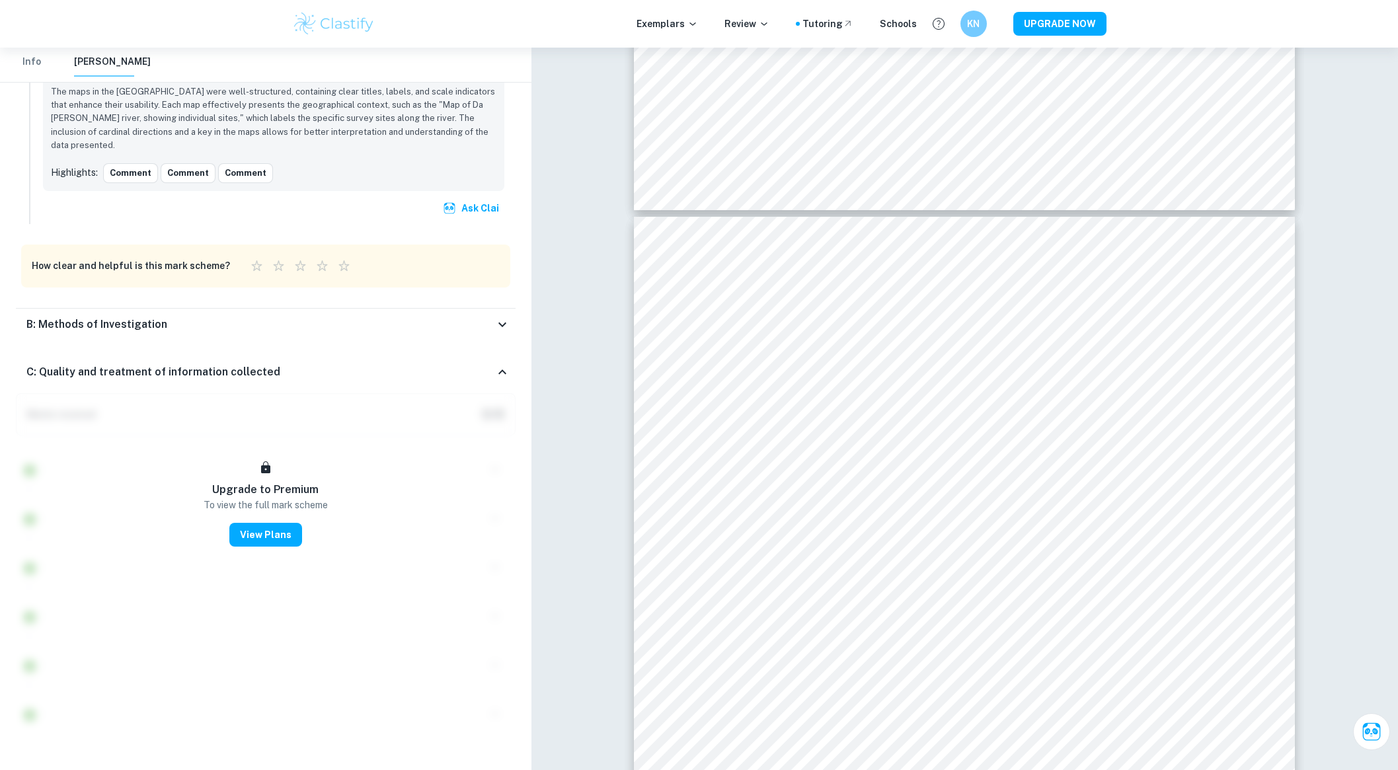
scroll to position [2726, 0]
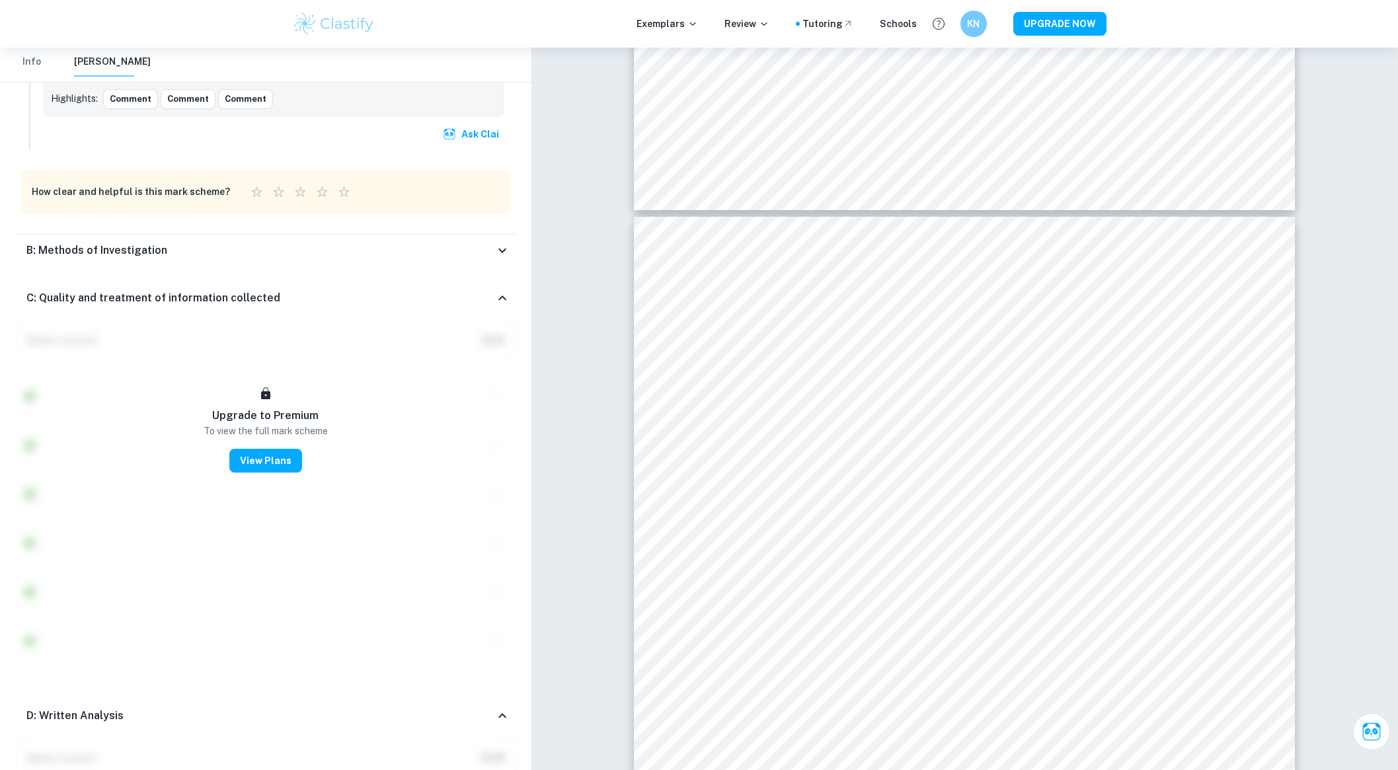
click at [118, 235] on div "B: Methods of Investigation" at bounding box center [266, 251] width 500 height 32
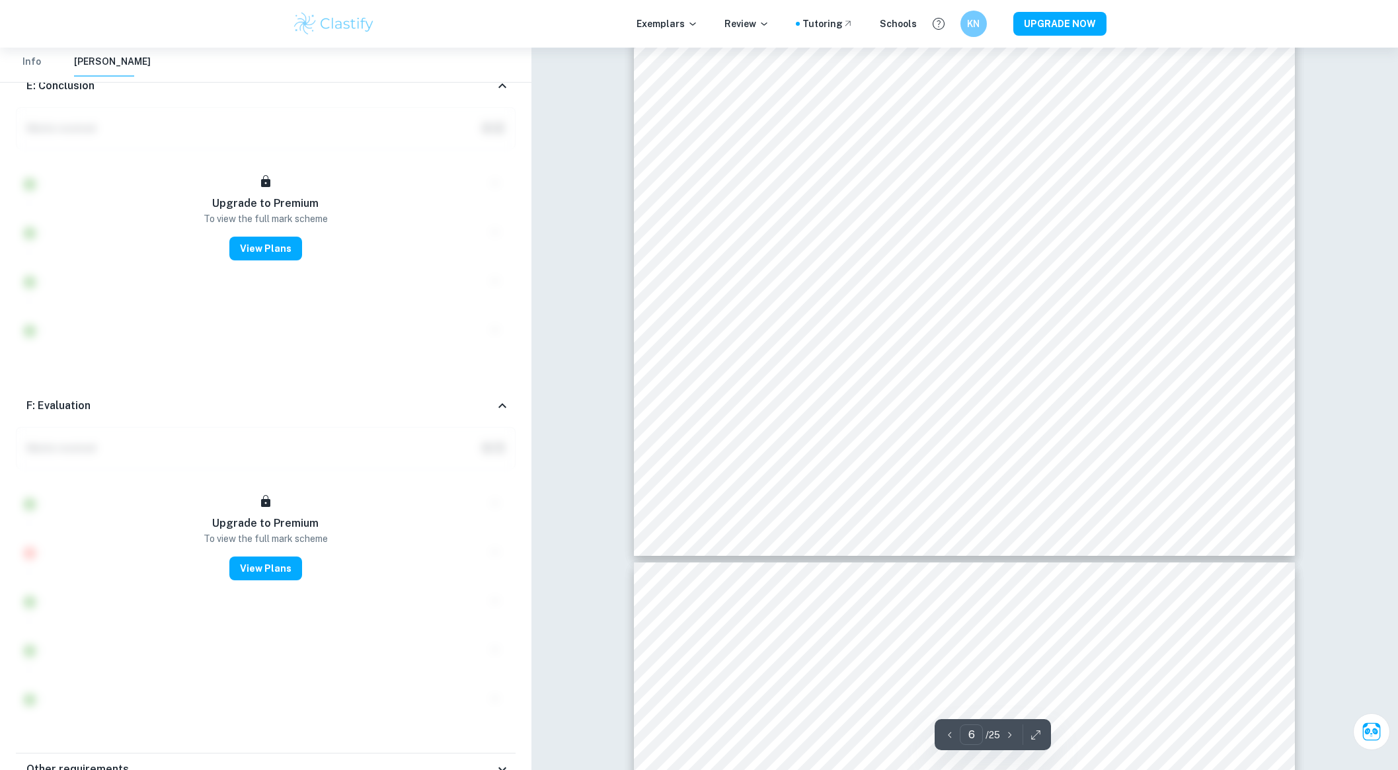
scroll to position [5343, 0]
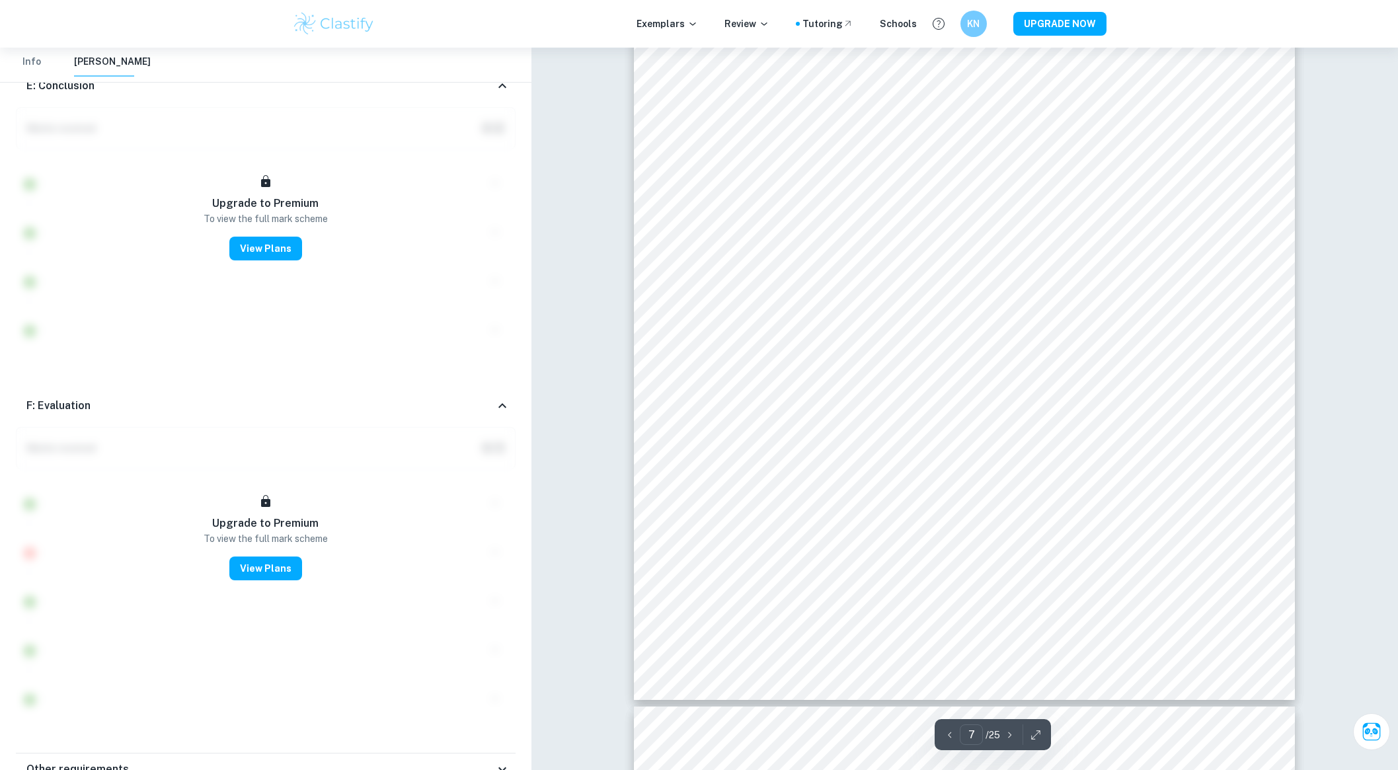
type input "8"
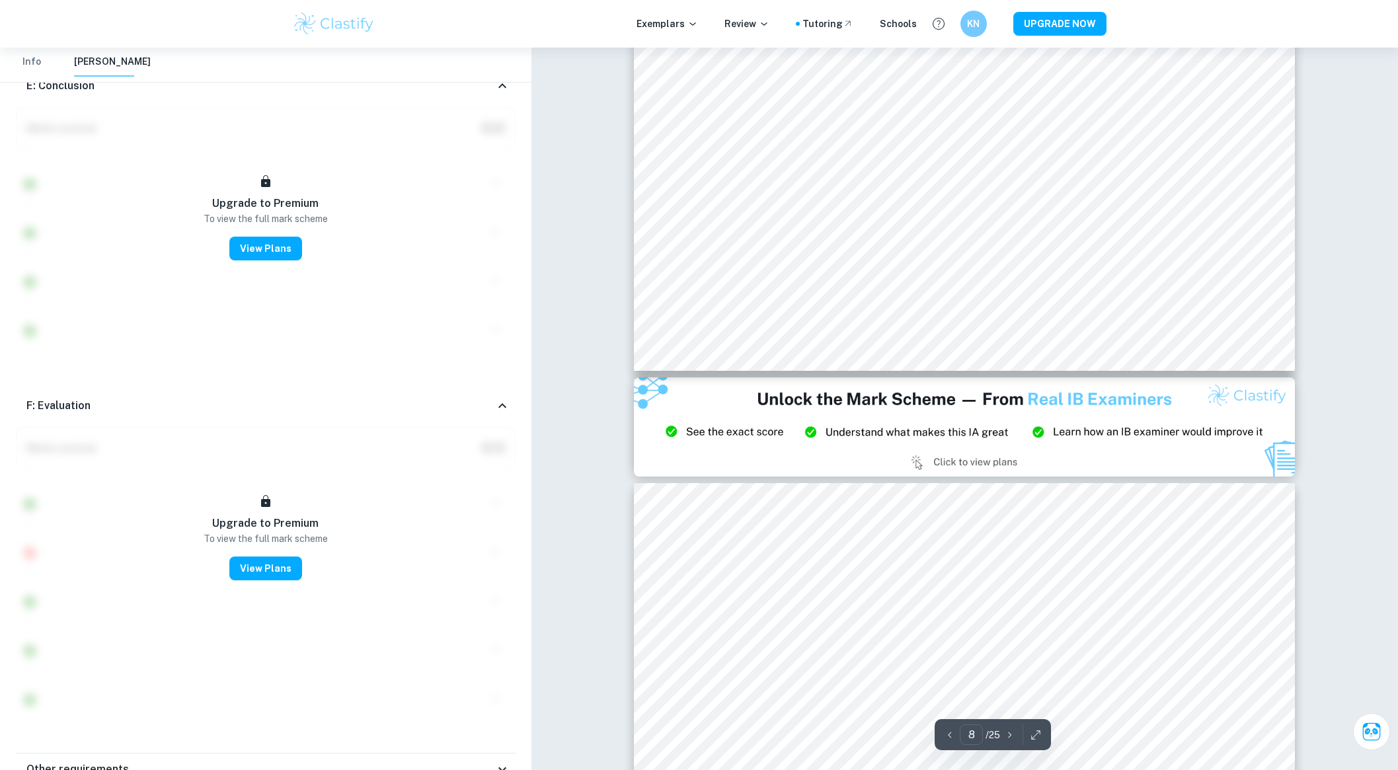
scroll to position [7412, 0]
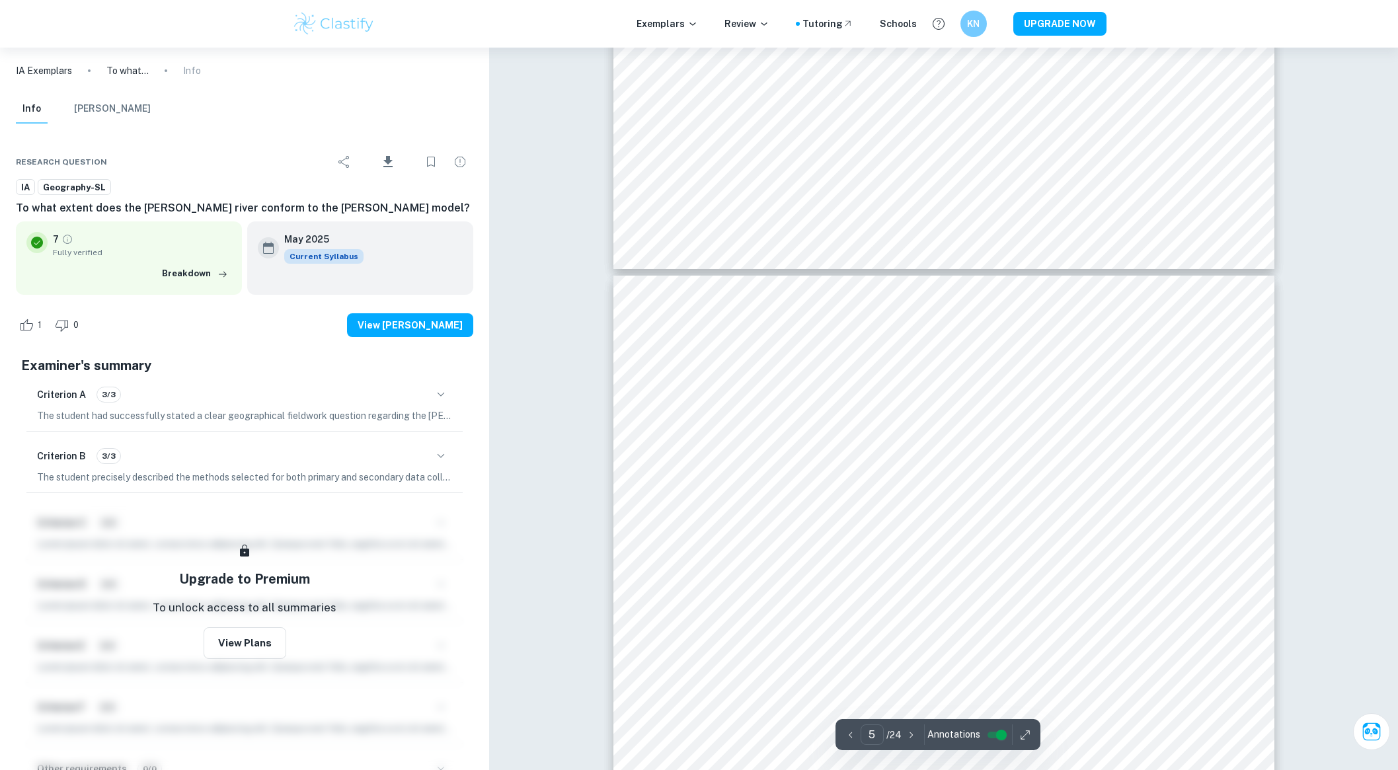
scroll to position [4133, 0]
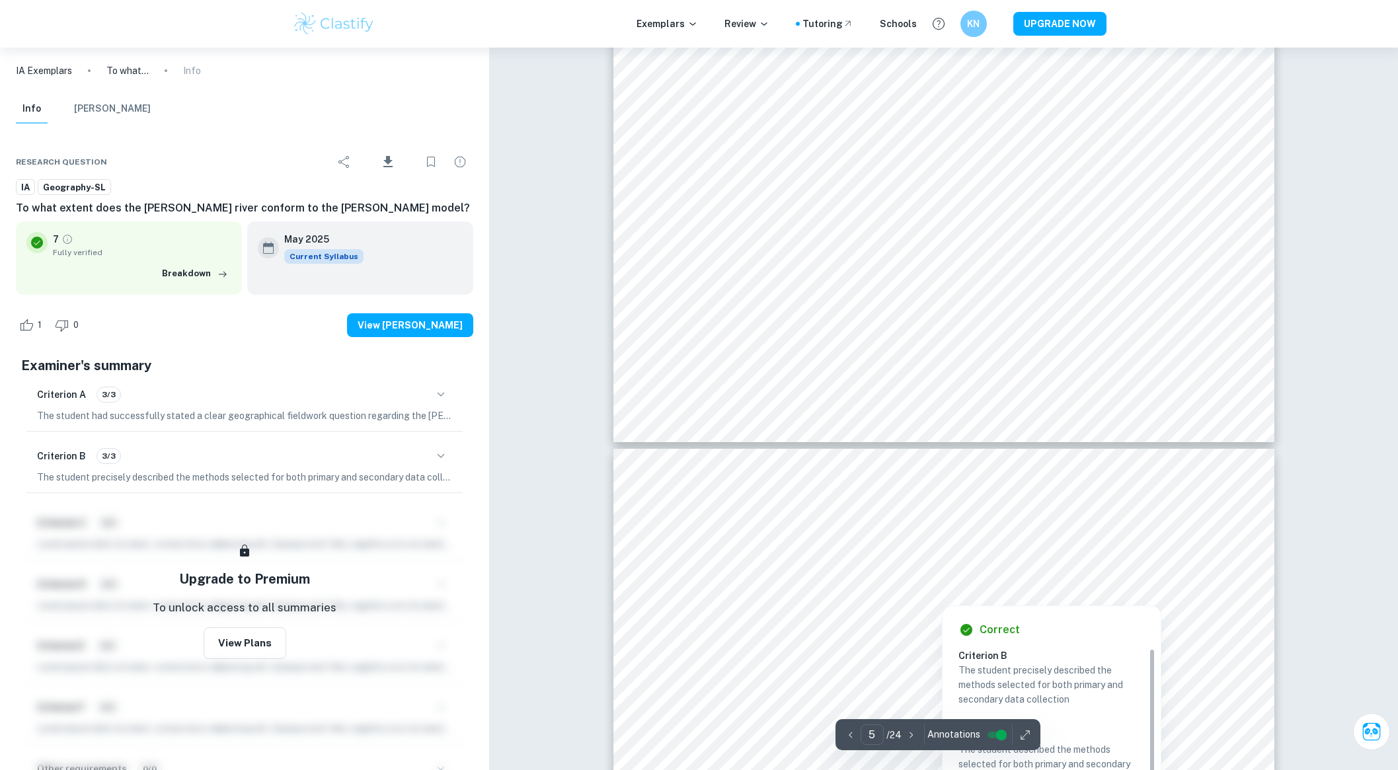
type input "6"
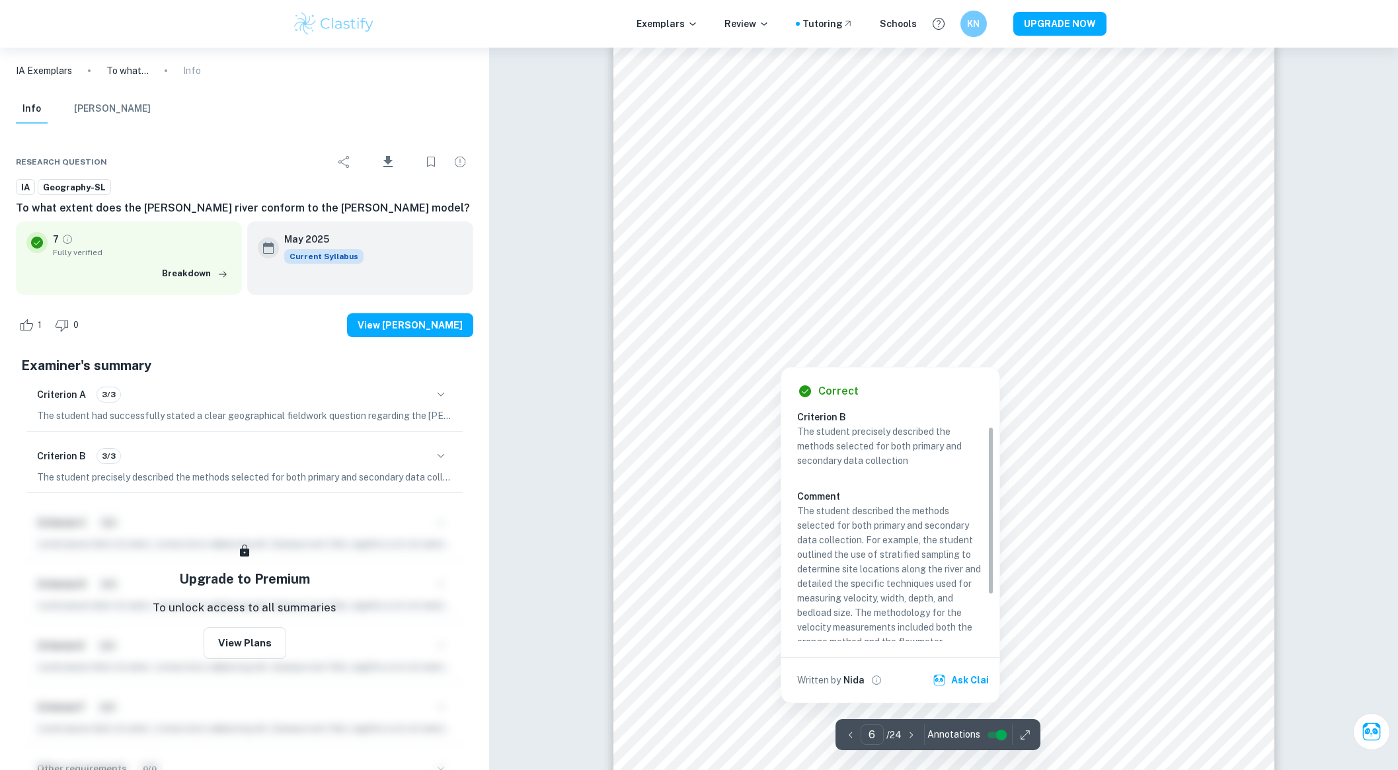
scroll to position [85, 0]
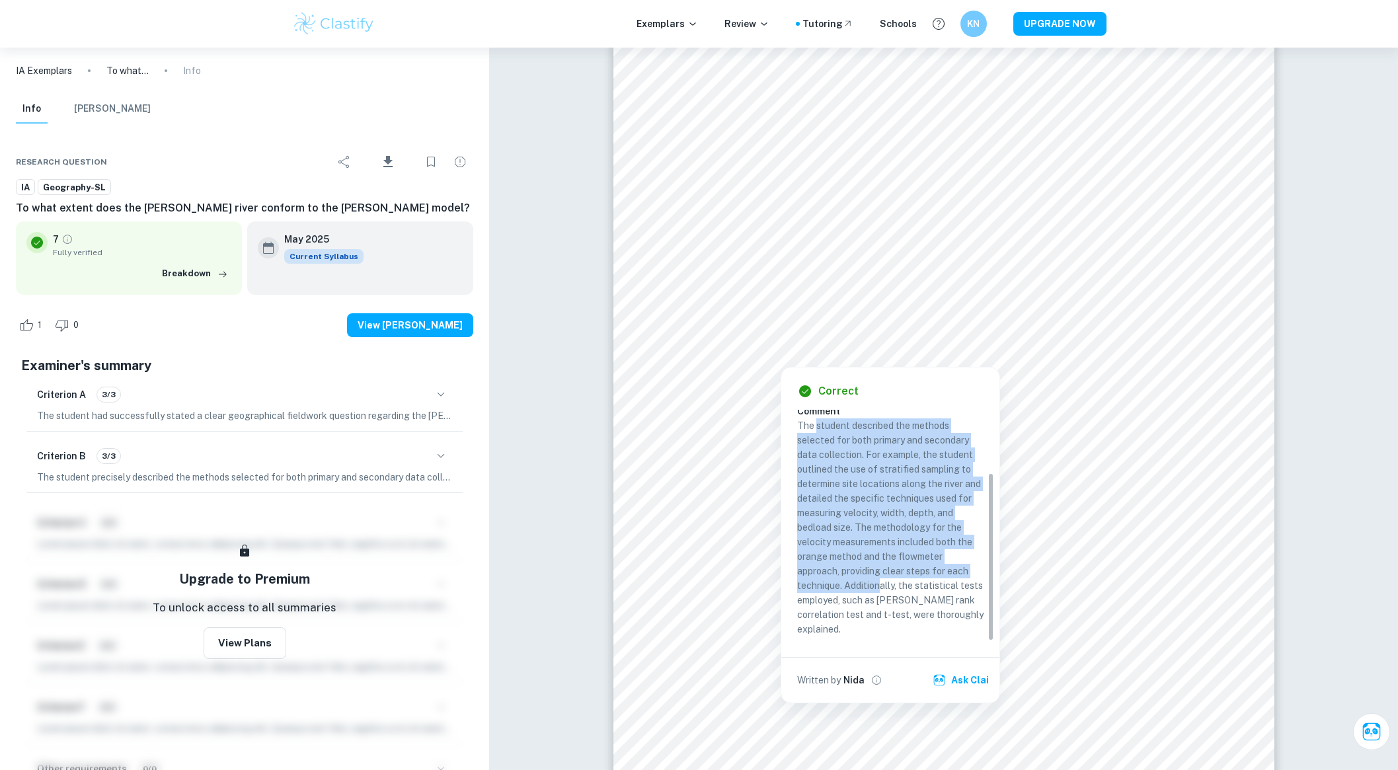
drag, startPoint x: 817, startPoint y: 428, endPoint x: 698, endPoint y: 489, distance: 133.6
click at [881, 583] on p "The student described the methods selected for both primary and secondary data …" at bounding box center [890, 528] width 186 height 218
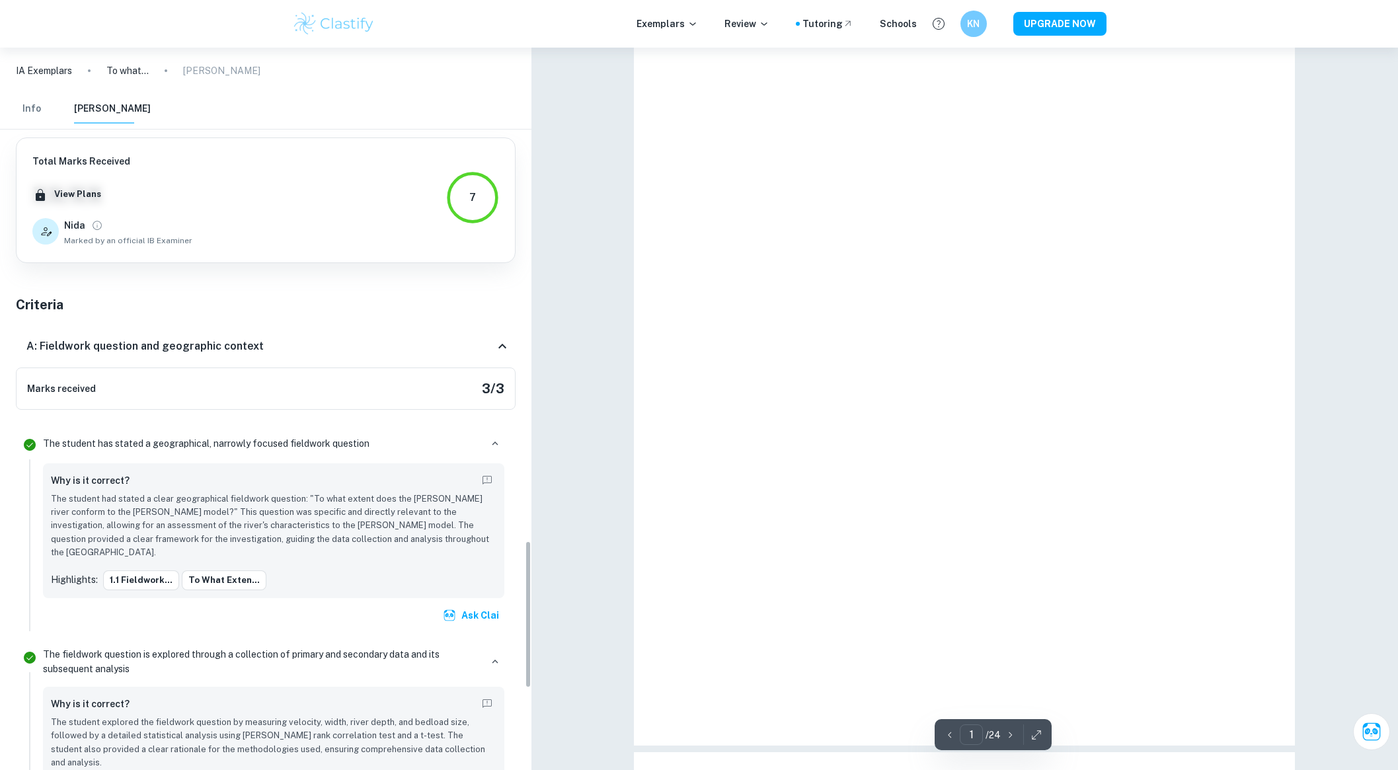
scroll to position [2465, 0]
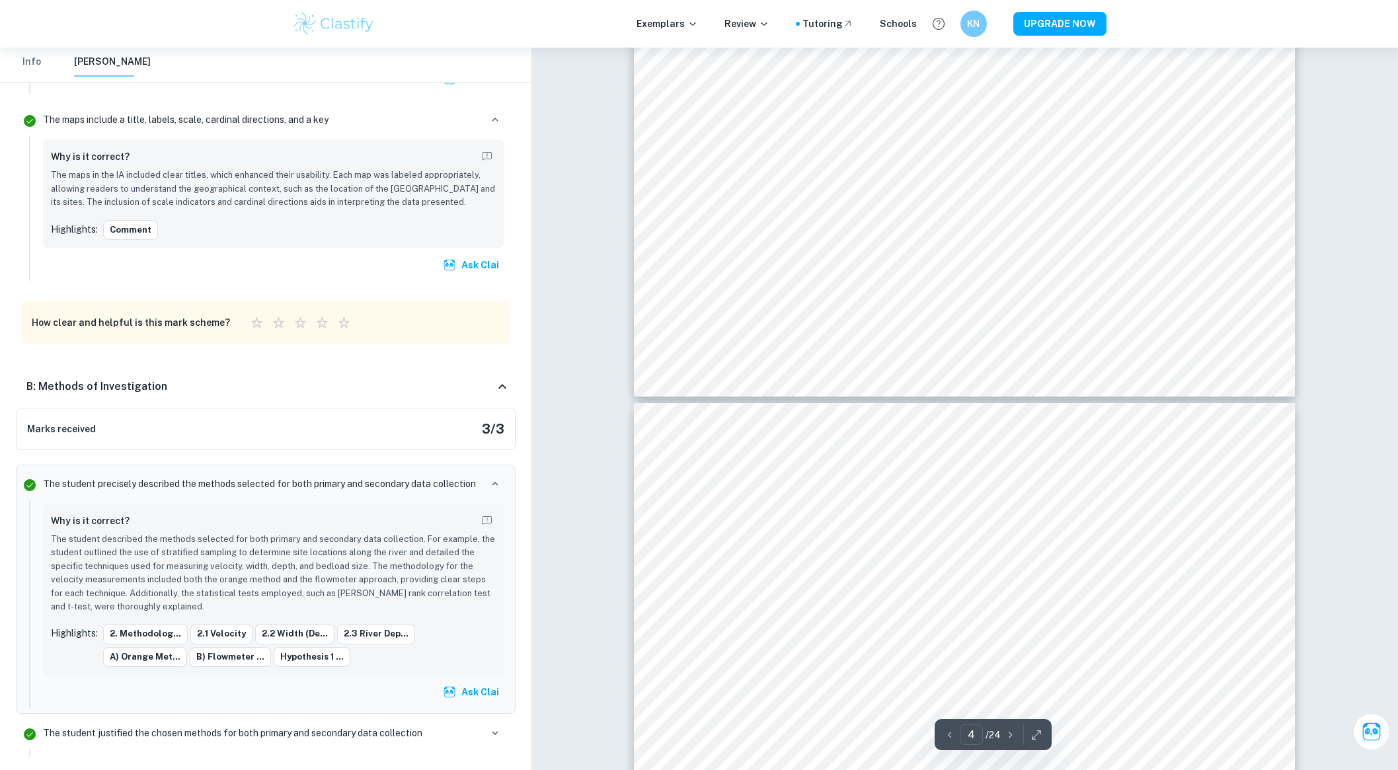
type input "3"
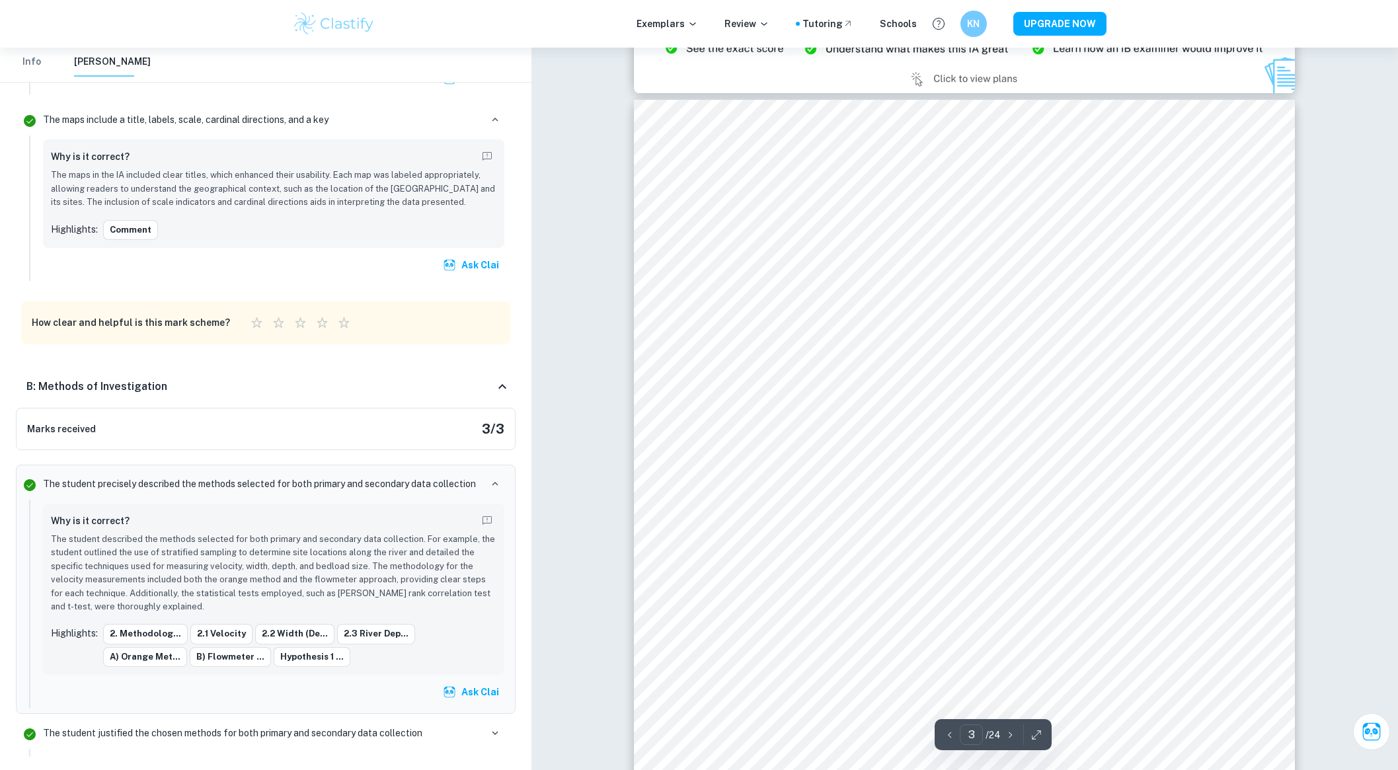
scroll to position [1790, 0]
